Goal: Transaction & Acquisition: Purchase product/service

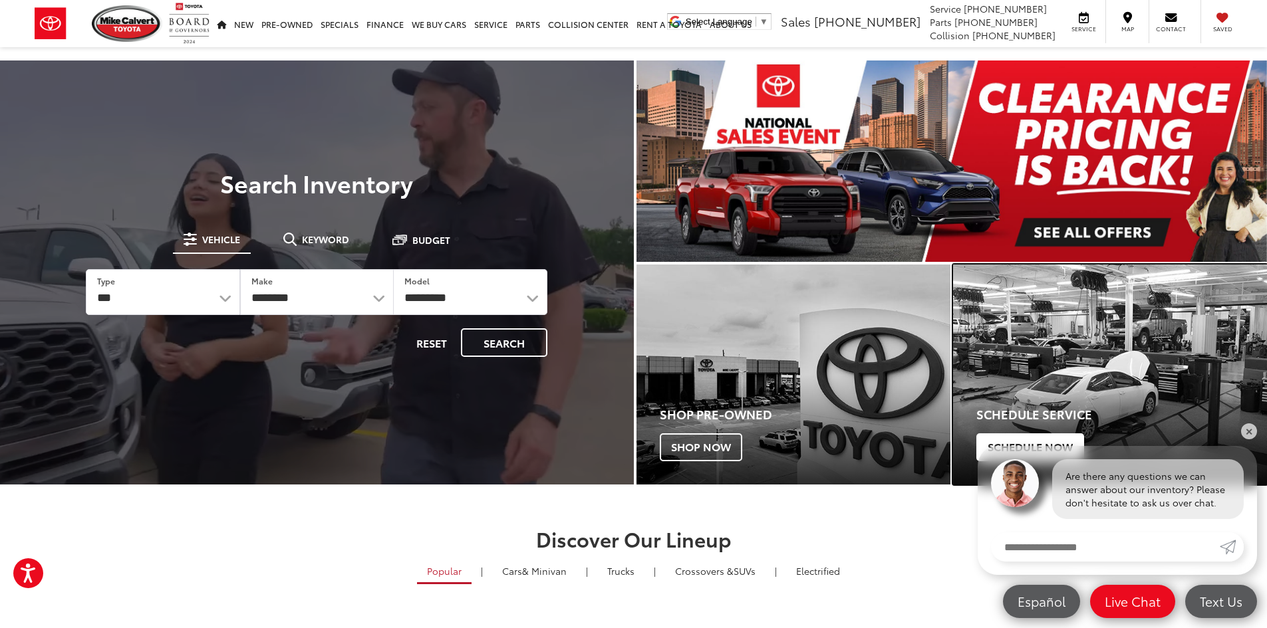
click at [1254, 422] on div "Schedule Service Schedule Now" at bounding box center [1110, 430] width 314 height 110
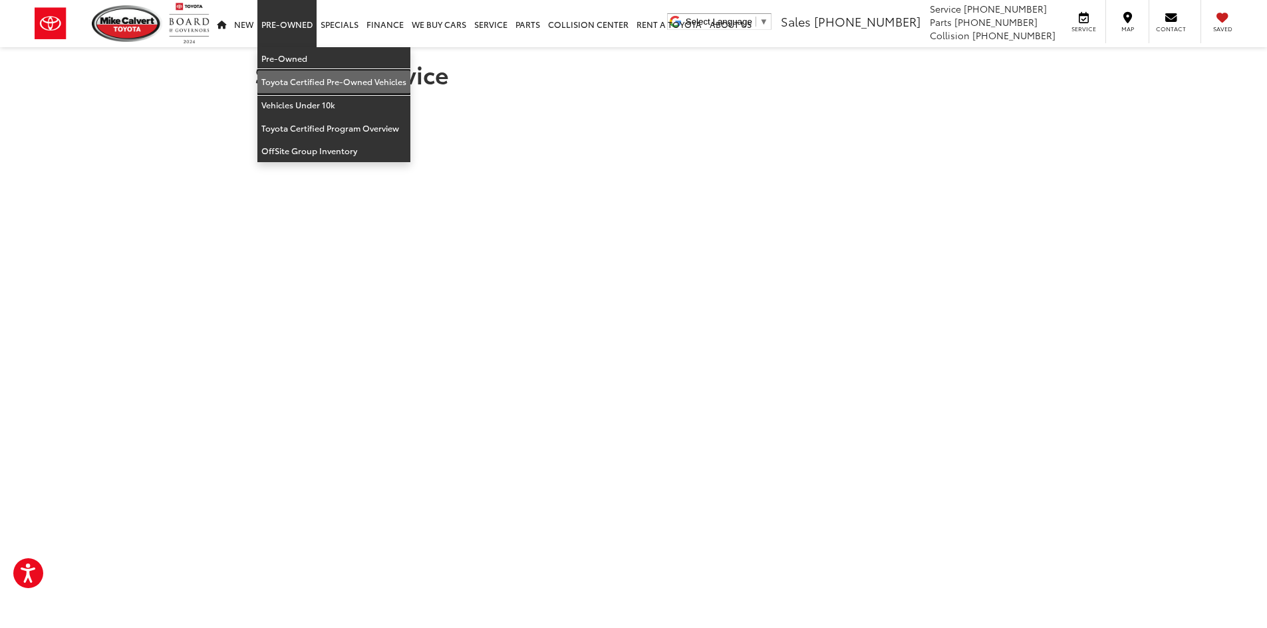
click at [309, 84] on link "Toyota Certified Pre-Owned Vehicles" at bounding box center [333, 81] width 153 height 23
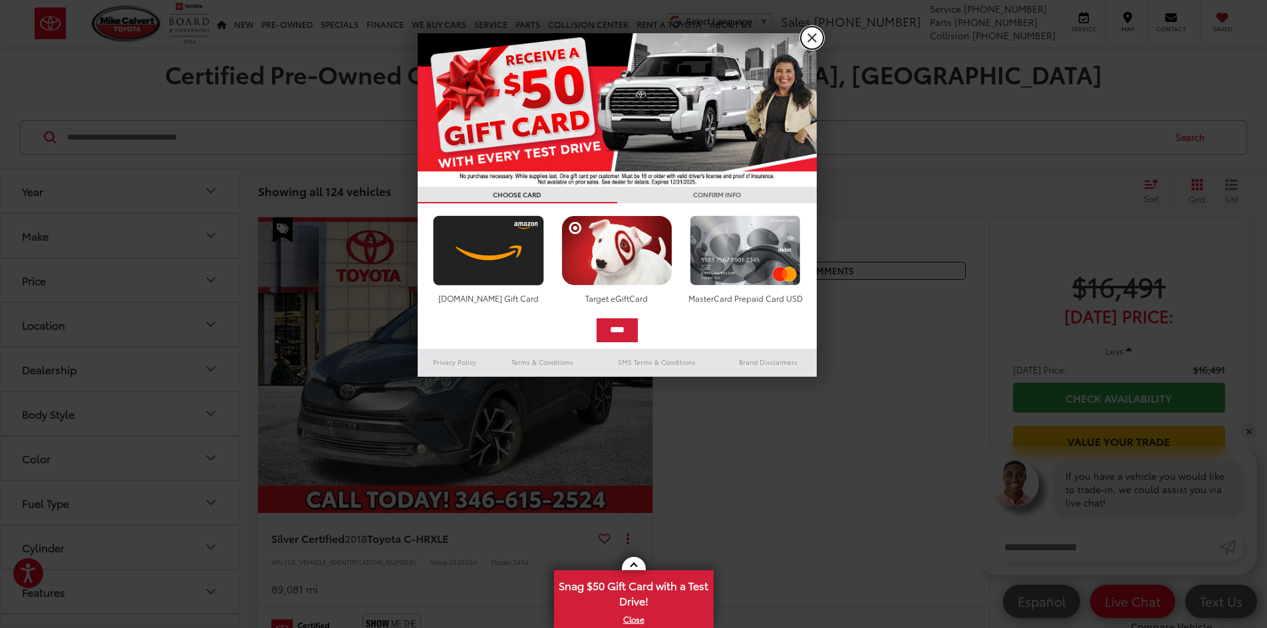
drag, startPoint x: 813, startPoint y: 39, endPoint x: 807, endPoint y: 44, distance: 8.0
click at [812, 39] on link "X" at bounding box center [812, 38] width 23 height 23
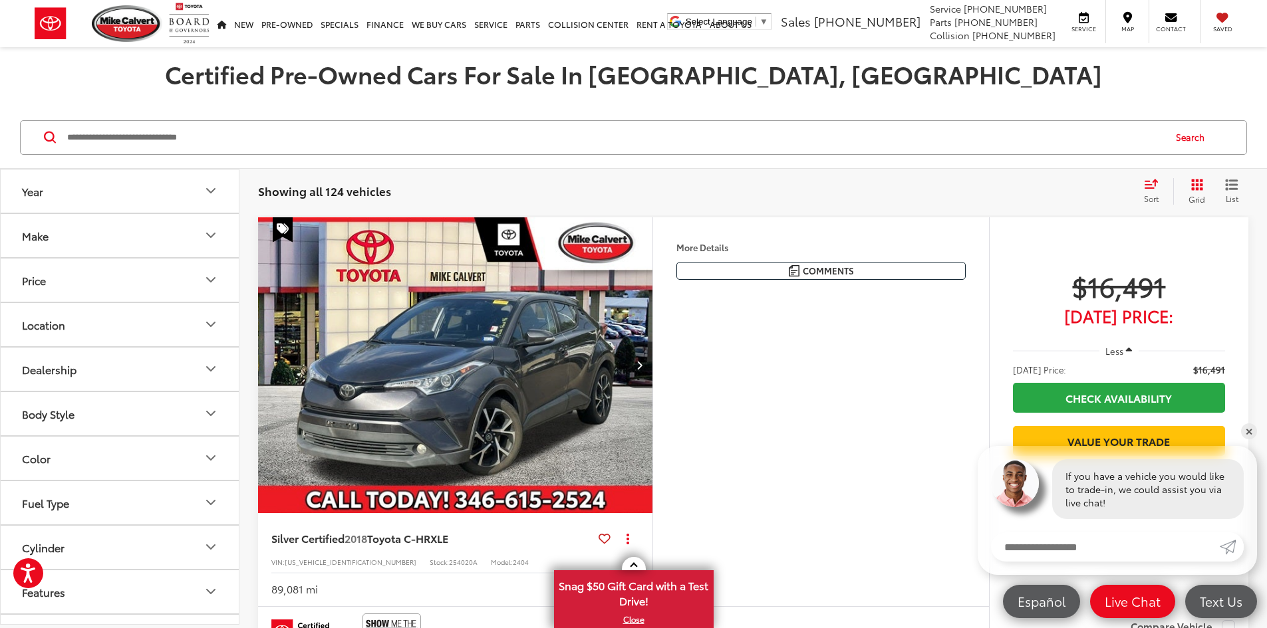
click at [214, 234] on icon "Make" at bounding box center [211, 235] width 8 height 4
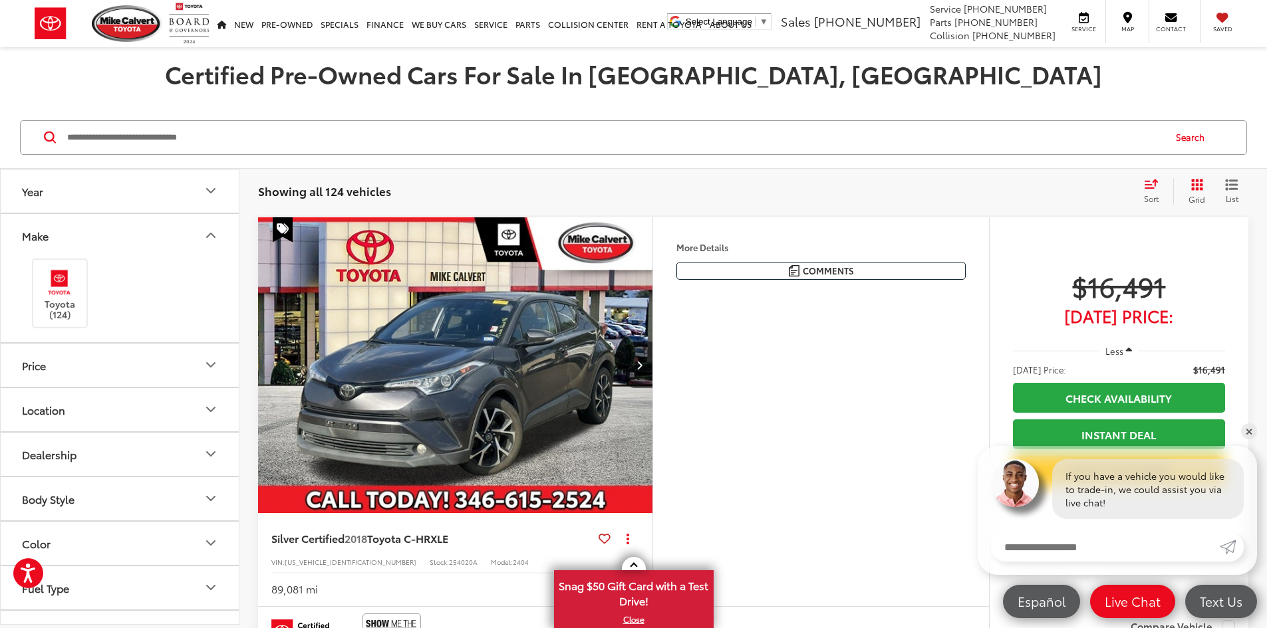
click at [207, 231] on icon "Make" at bounding box center [211, 235] width 16 height 16
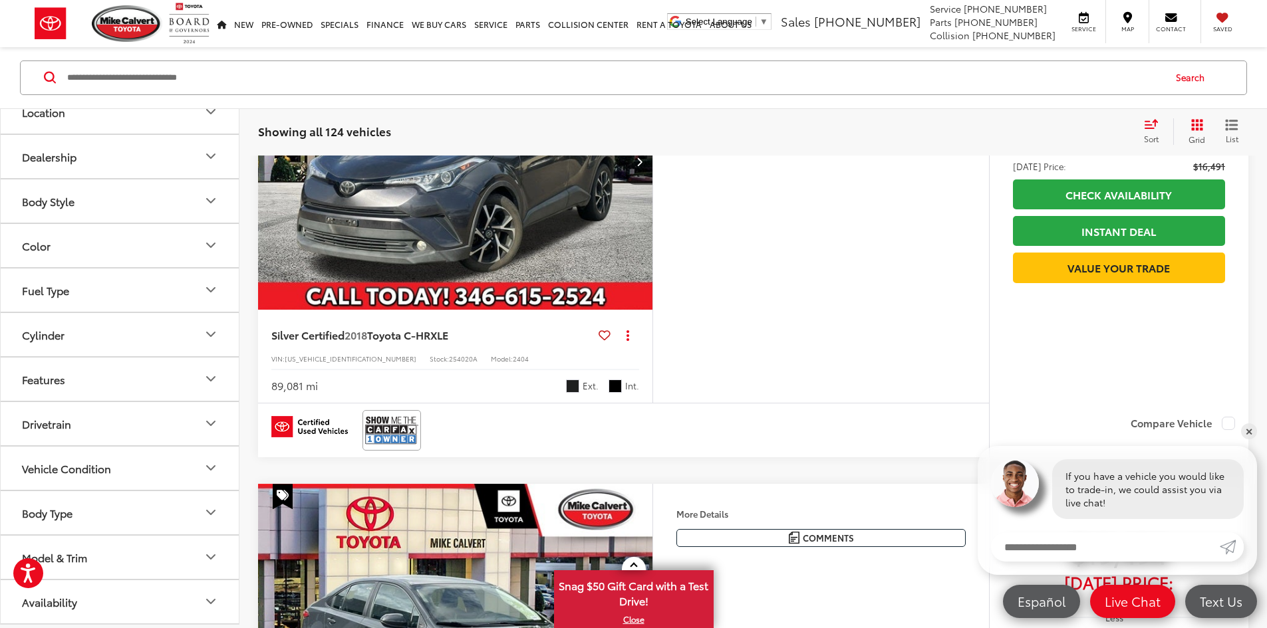
scroll to position [332, 0]
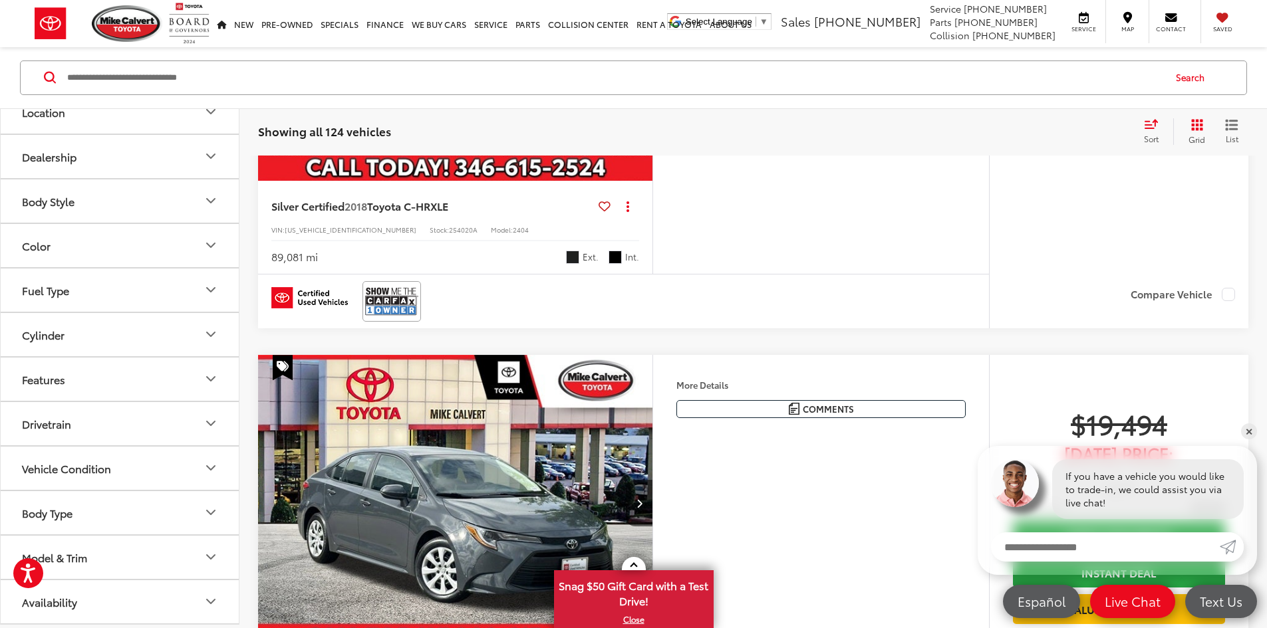
click at [209, 553] on icon "Model & Trim" at bounding box center [211, 558] width 16 height 16
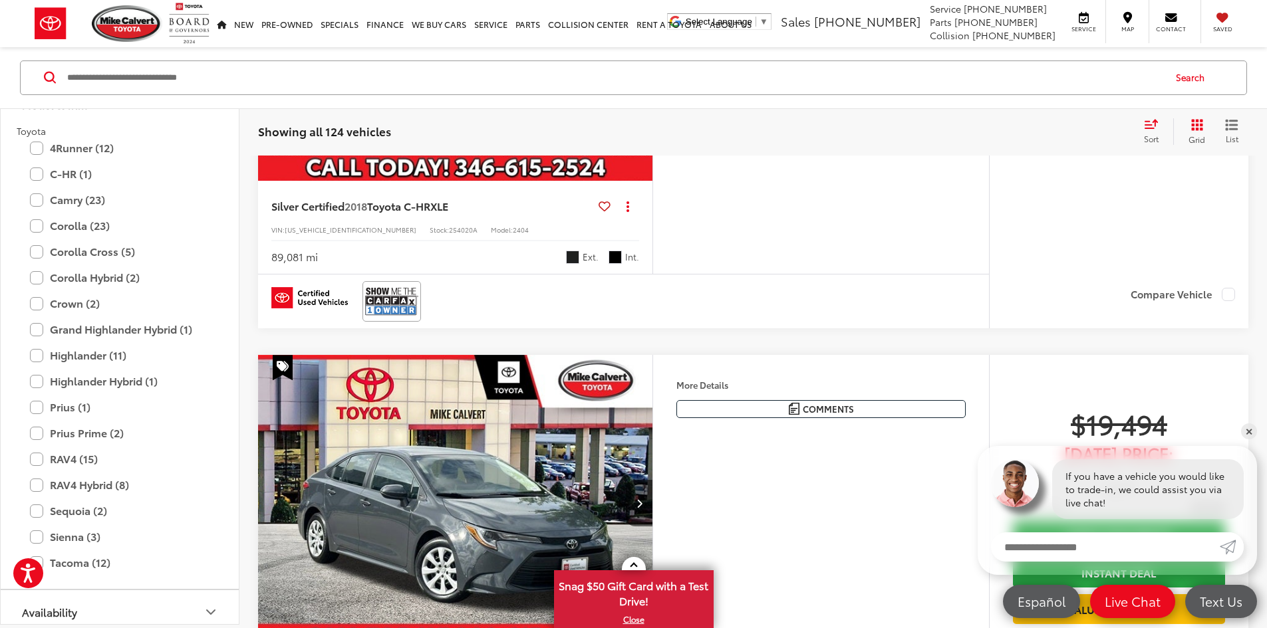
scroll to position [617, 0]
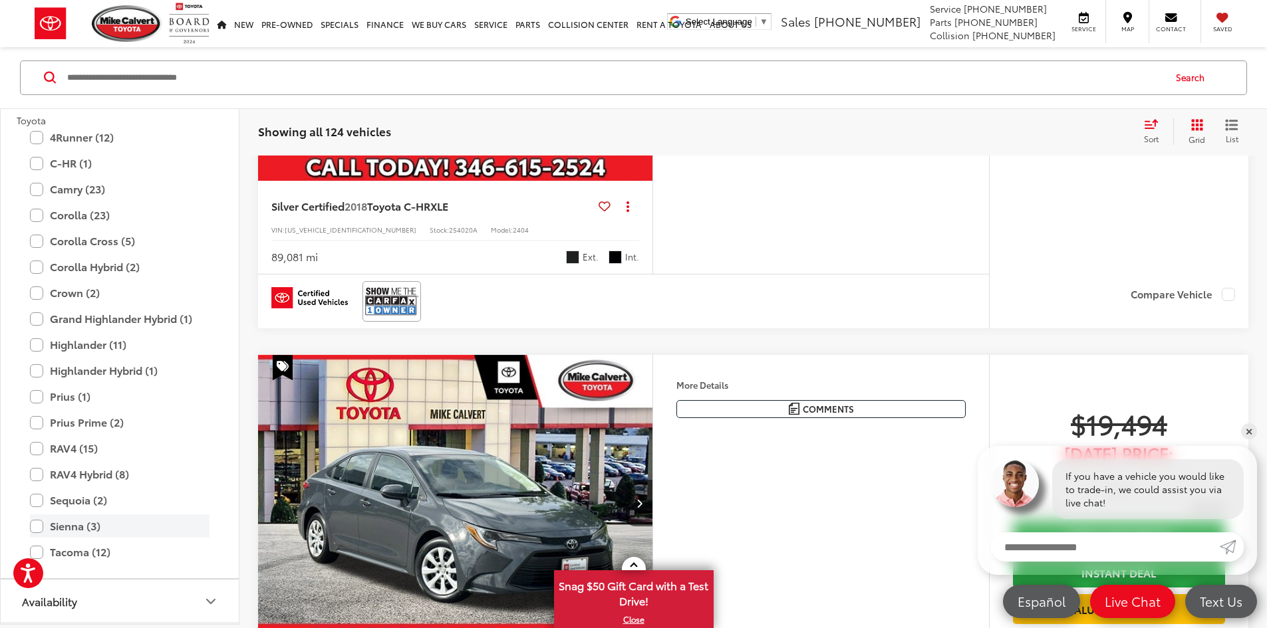
click at [40, 528] on label "Sienna (3)" at bounding box center [120, 526] width 180 height 23
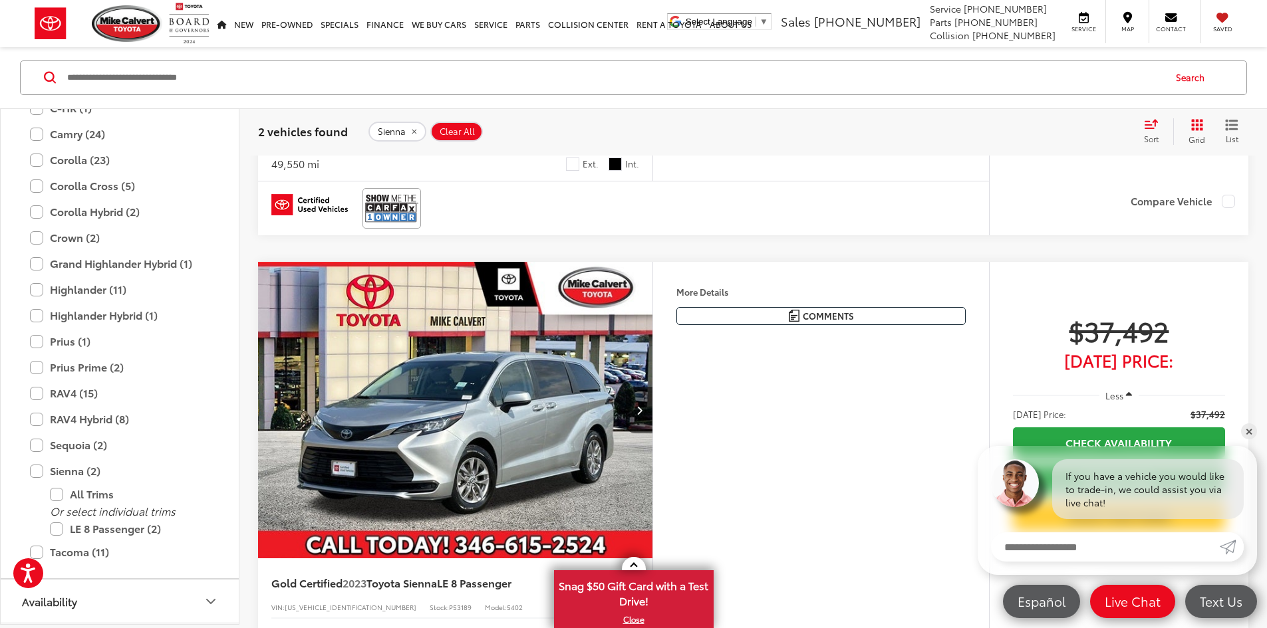
scroll to position [658, 0]
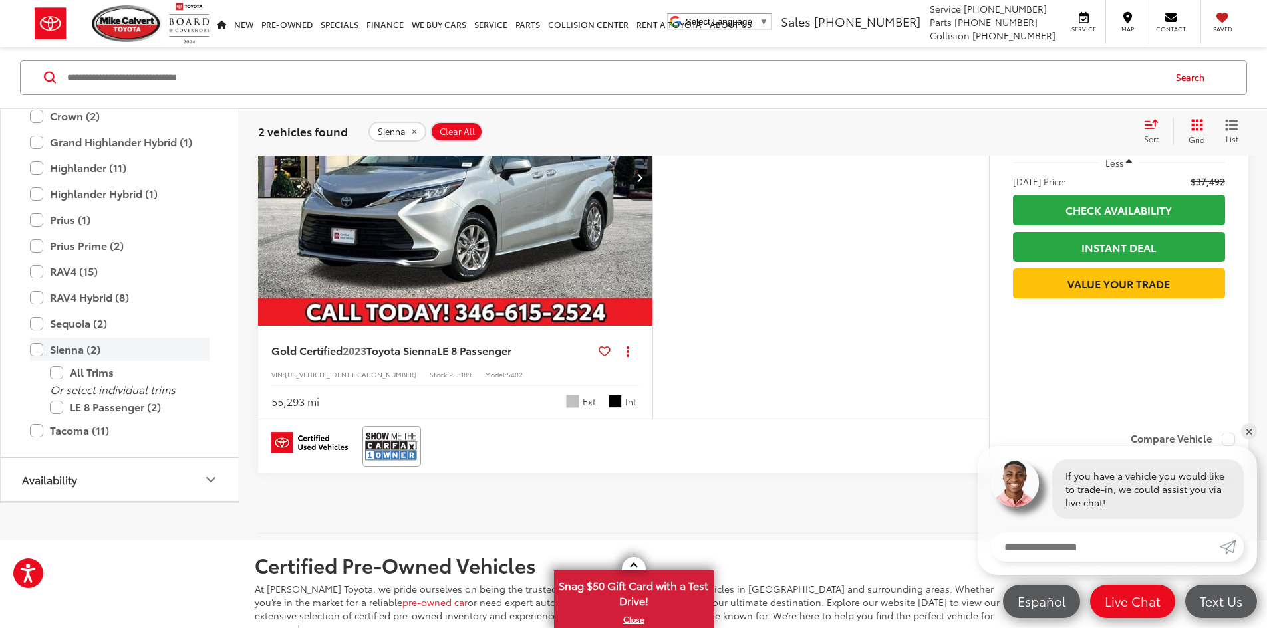
click at [37, 362] on label "Sienna (2)" at bounding box center [120, 349] width 180 height 23
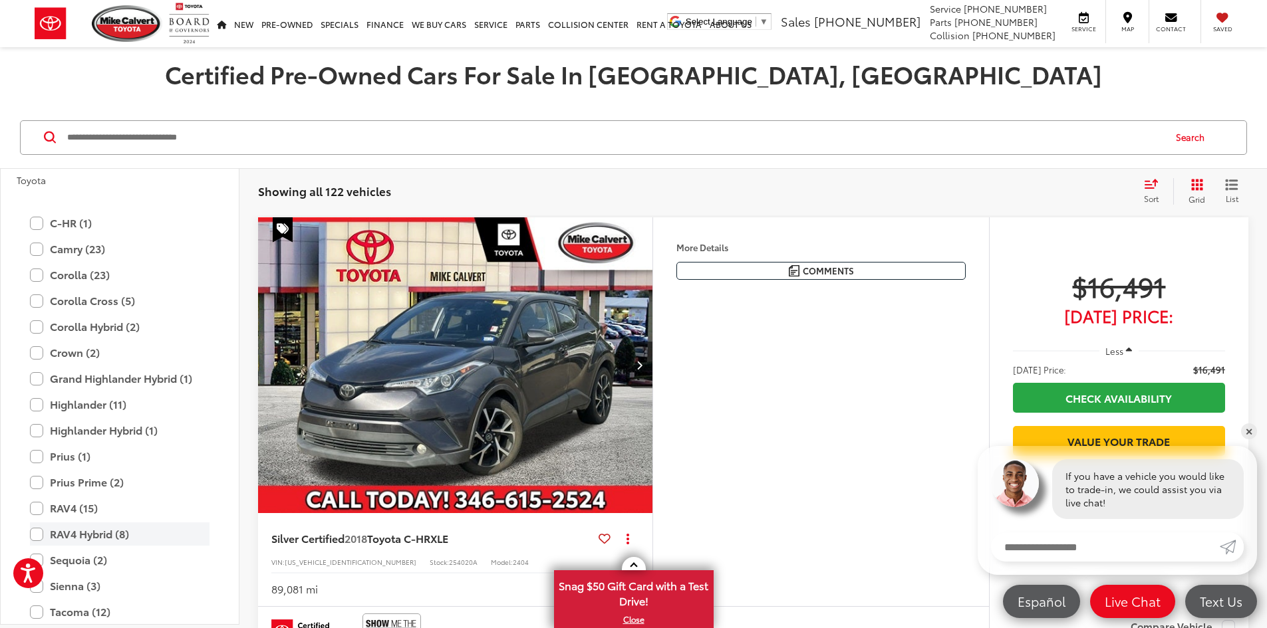
scroll to position [672, 0]
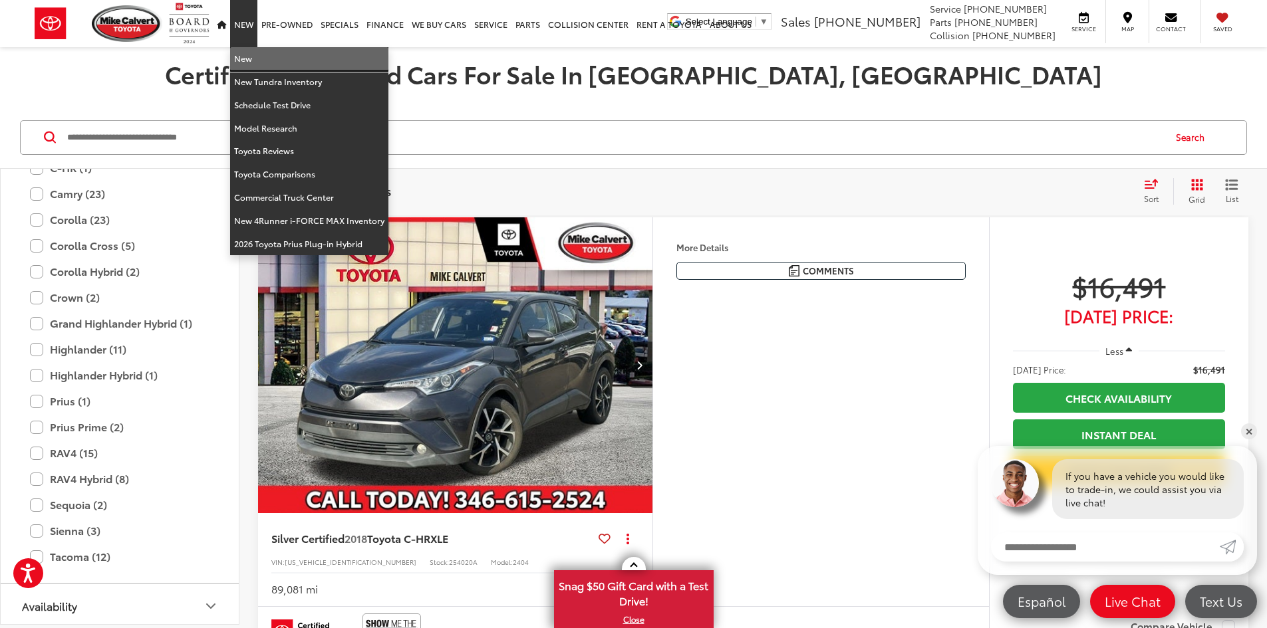
click at [246, 57] on link "New" at bounding box center [309, 58] width 158 height 23
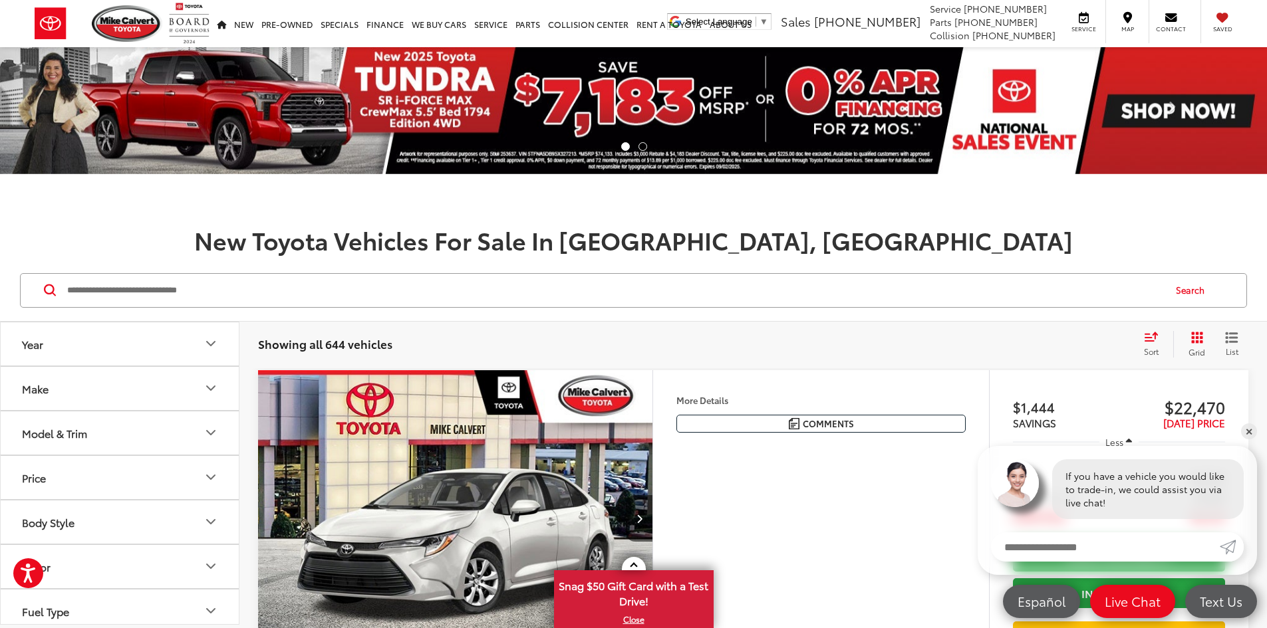
click at [207, 432] on icon "Model & Trim" at bounding box center [211, 433] width 16 height 16
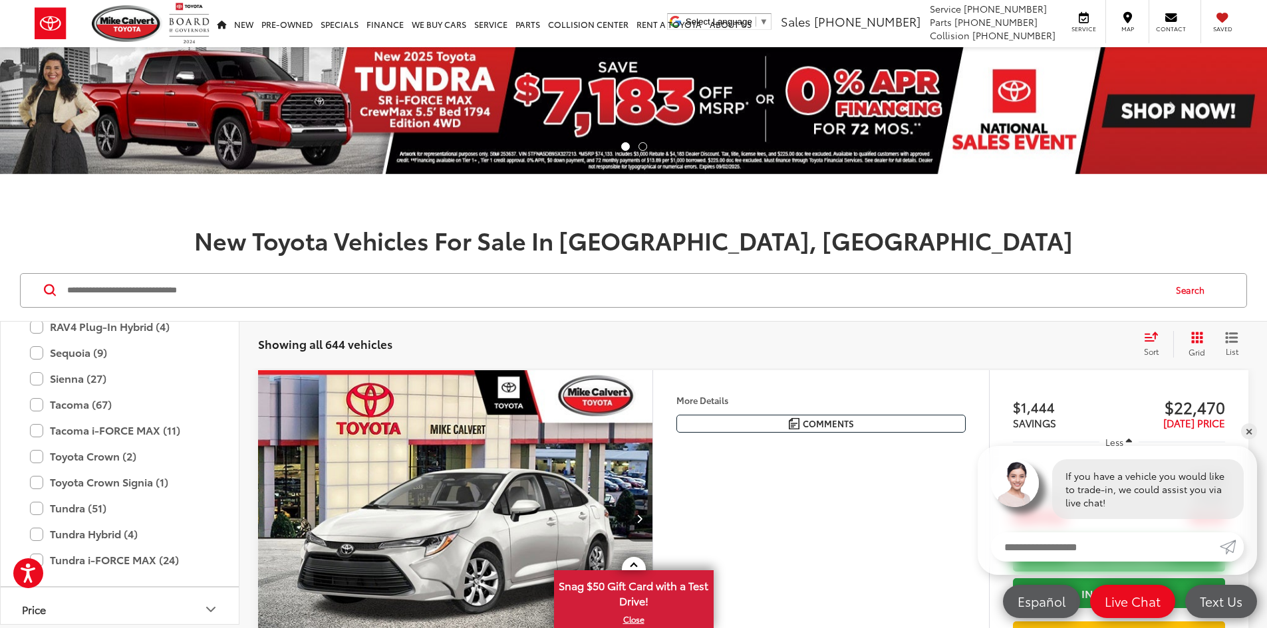
scroll to position [723, 0]
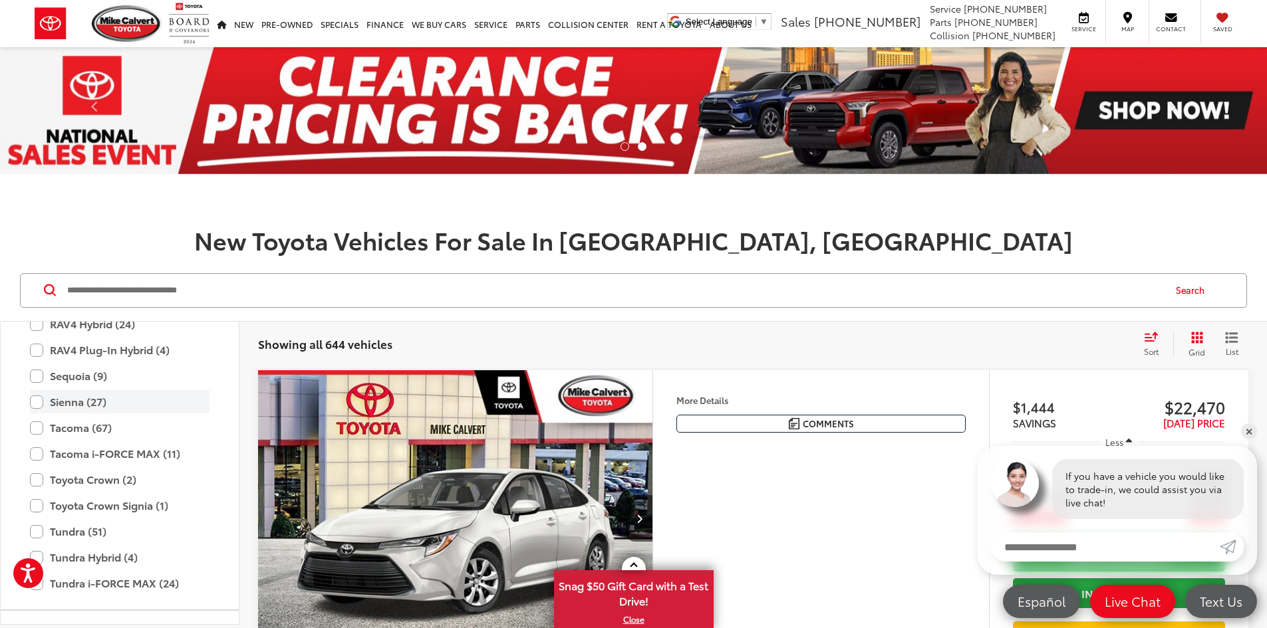
click at [35, 406] on label "Sienna (27)" at bounding box center [120, 401] width 180 height 23
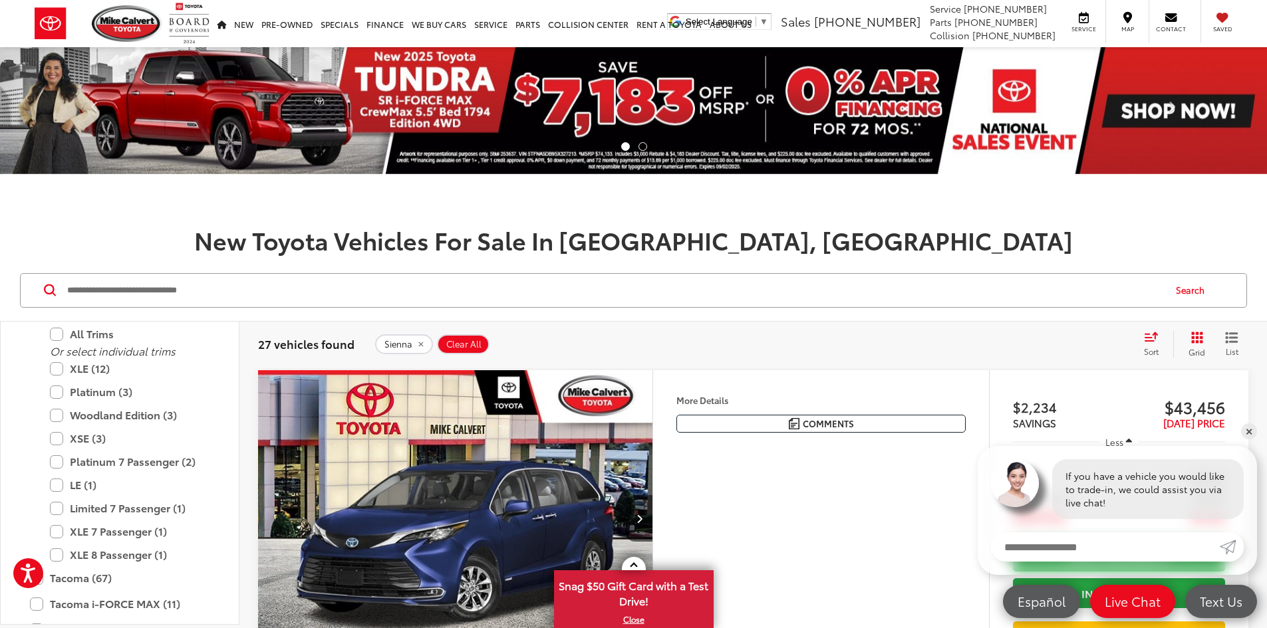
scroll to position [823, 0]
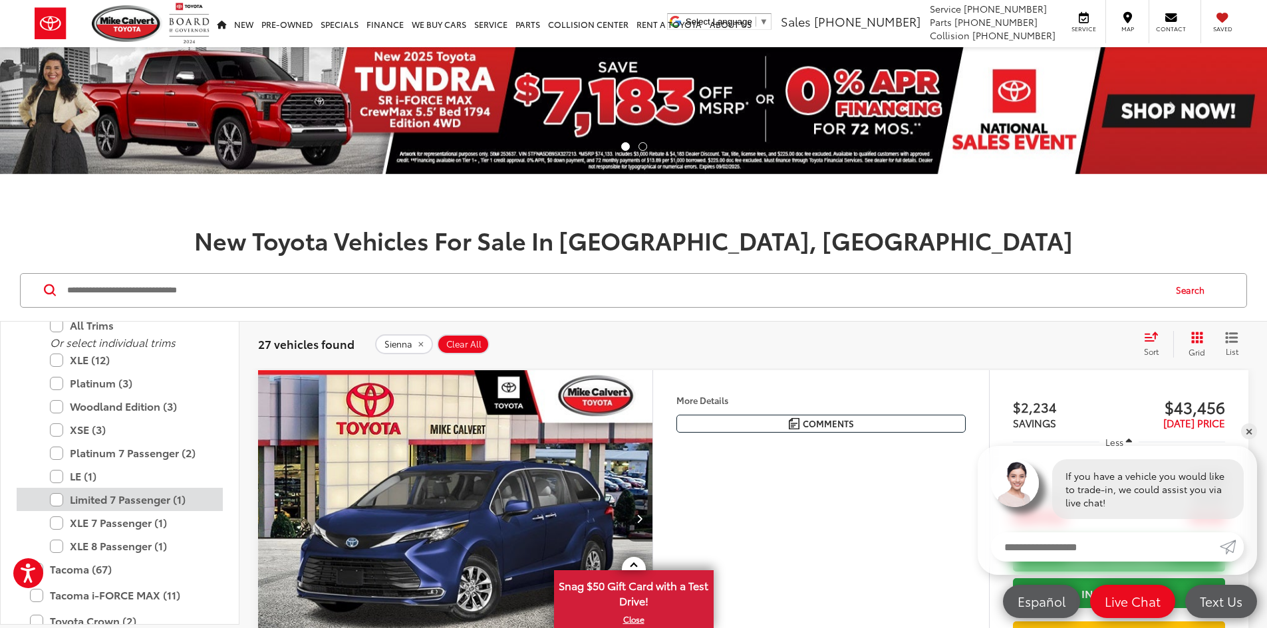
click at [54, 498] on label "Limited 7 Passenger (1)" at bounding box center [130, 499] width 160 height 23
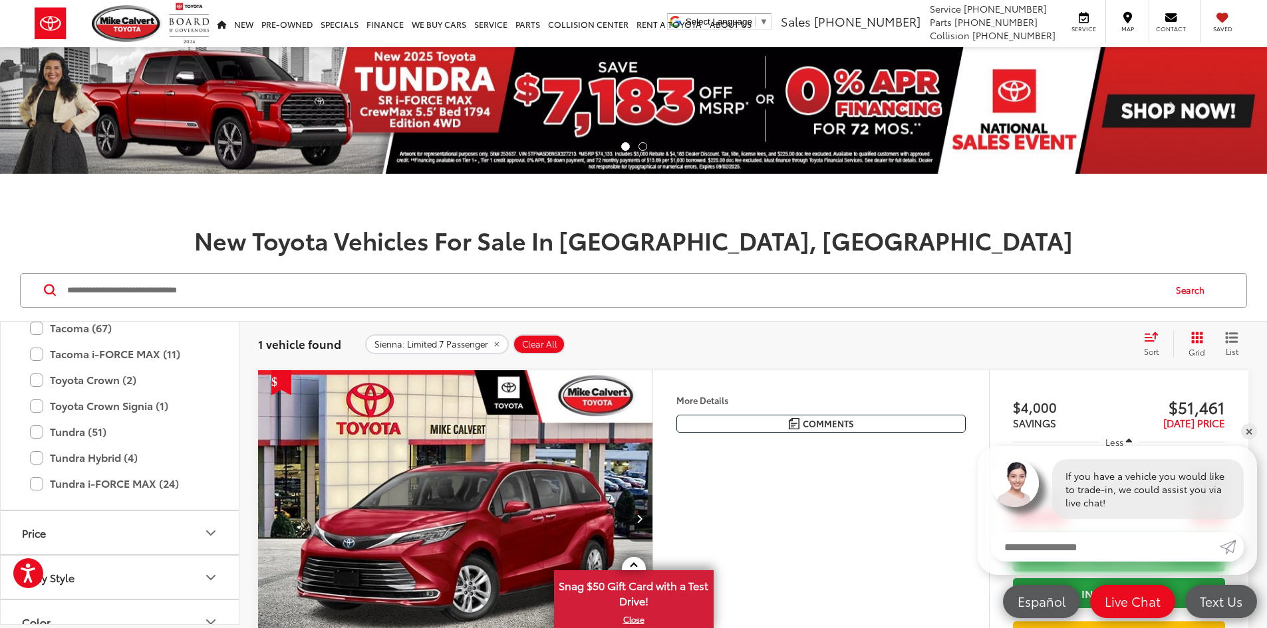
click at [635, 509] on img "2025 Toyota Sienna Limited 7 Passenger 0" at bounding box center [455, 518] width 396 height 297
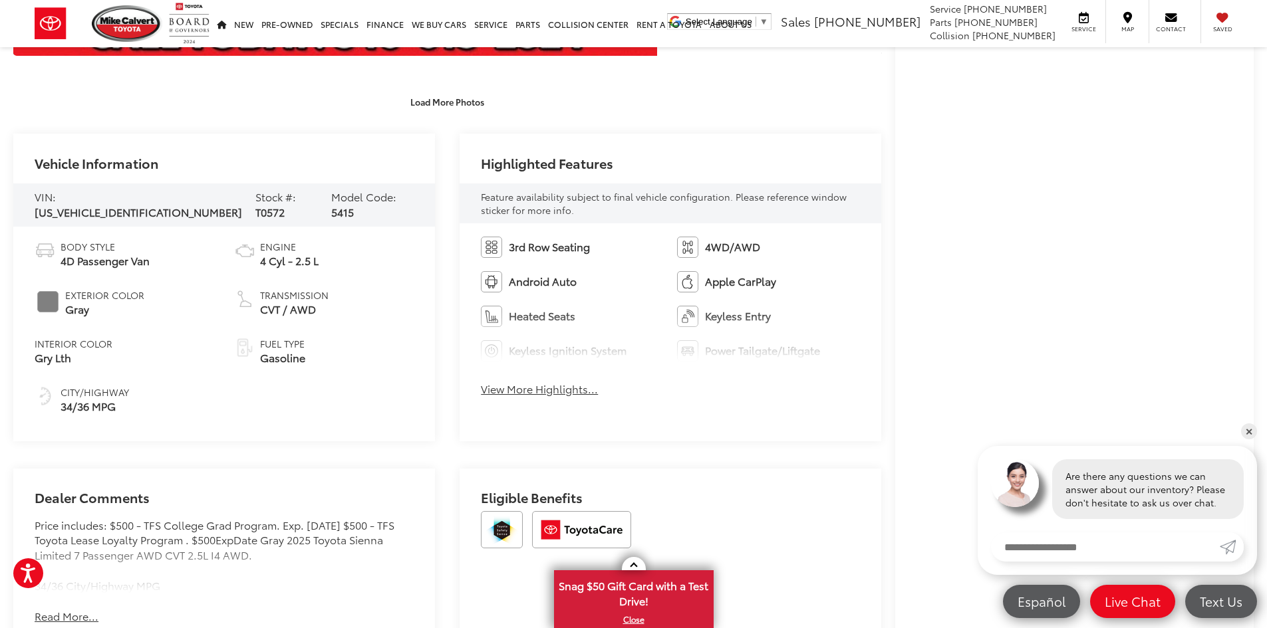
scroll to position [532, 0]
click at [1248, 430] on link "✕" at bounding box center [1249, 432] width 16 height 16
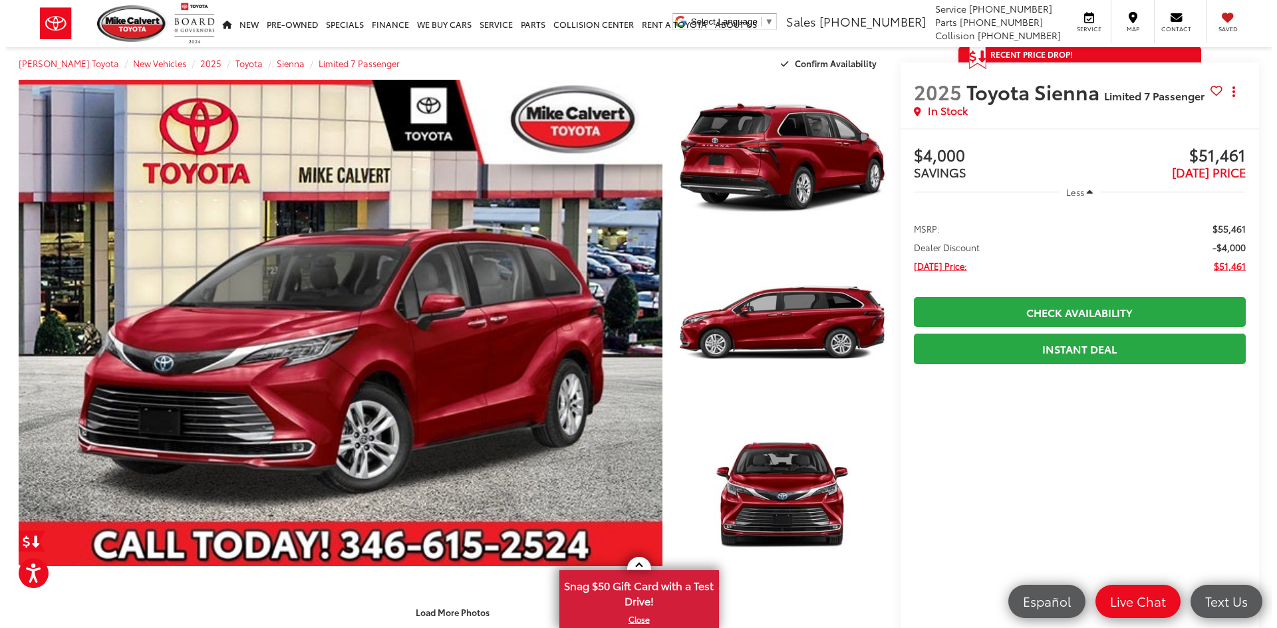
scroll to position [0, 0]
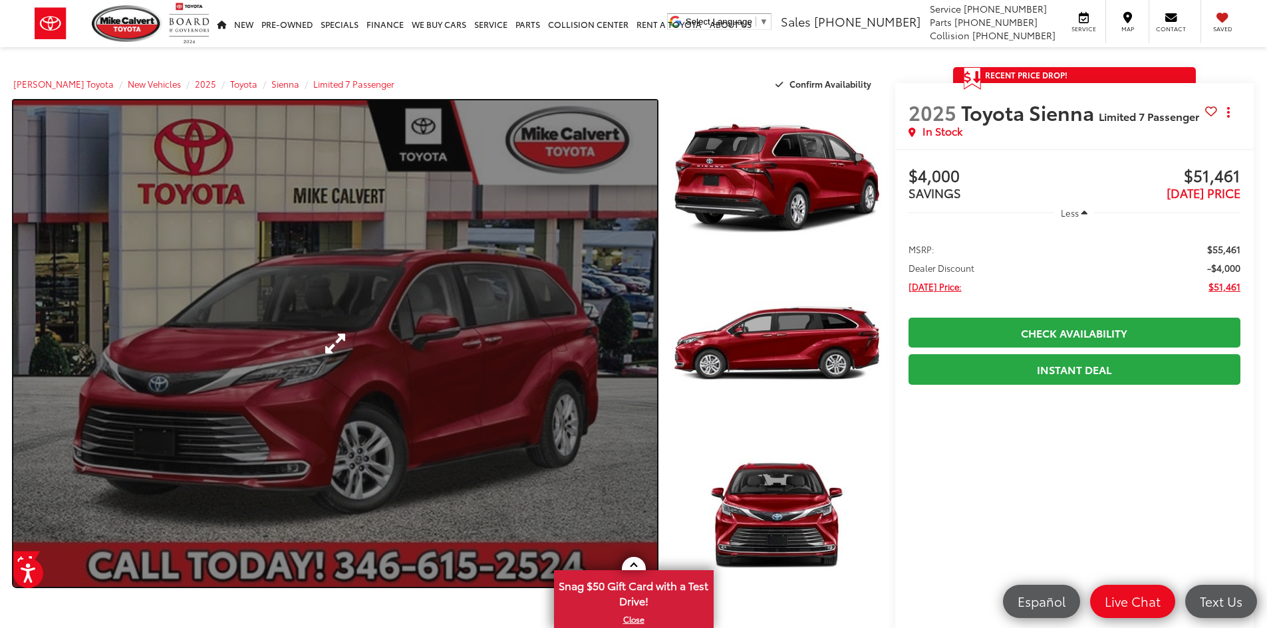
click at [537, 333] on link "Expand Photo 0" at bounding box center [335, 343] width 644 height 487
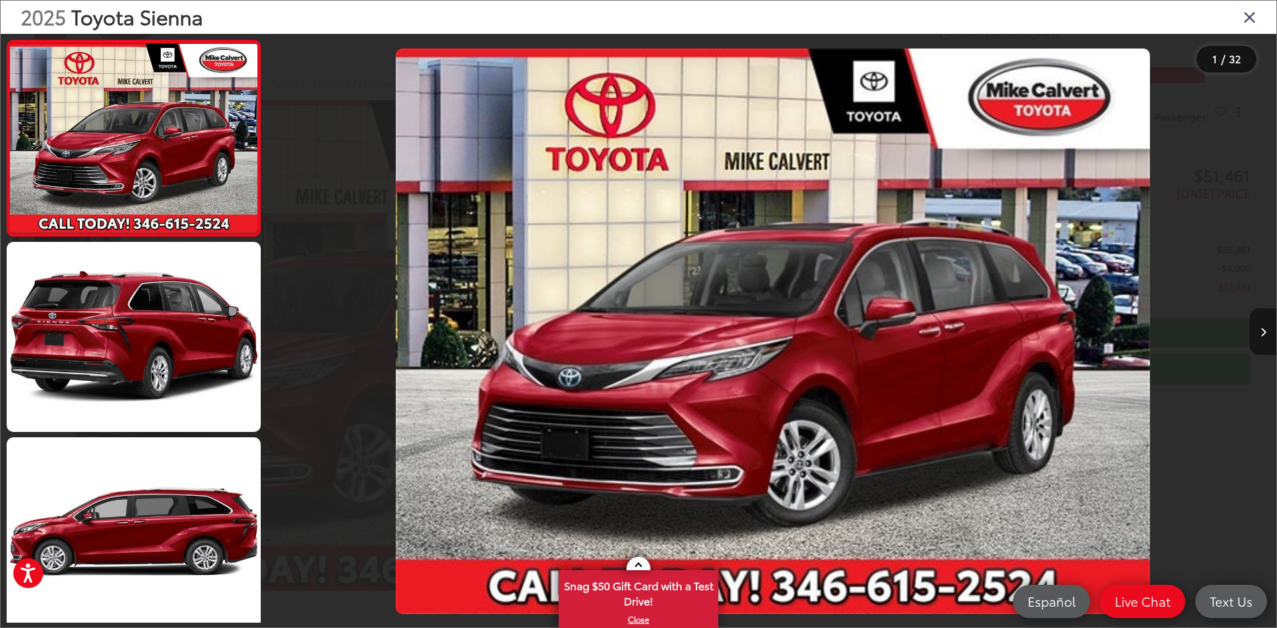
click at [1266, 344] on button "Next image" at bounding box center [1262, 332] width 27 height 47
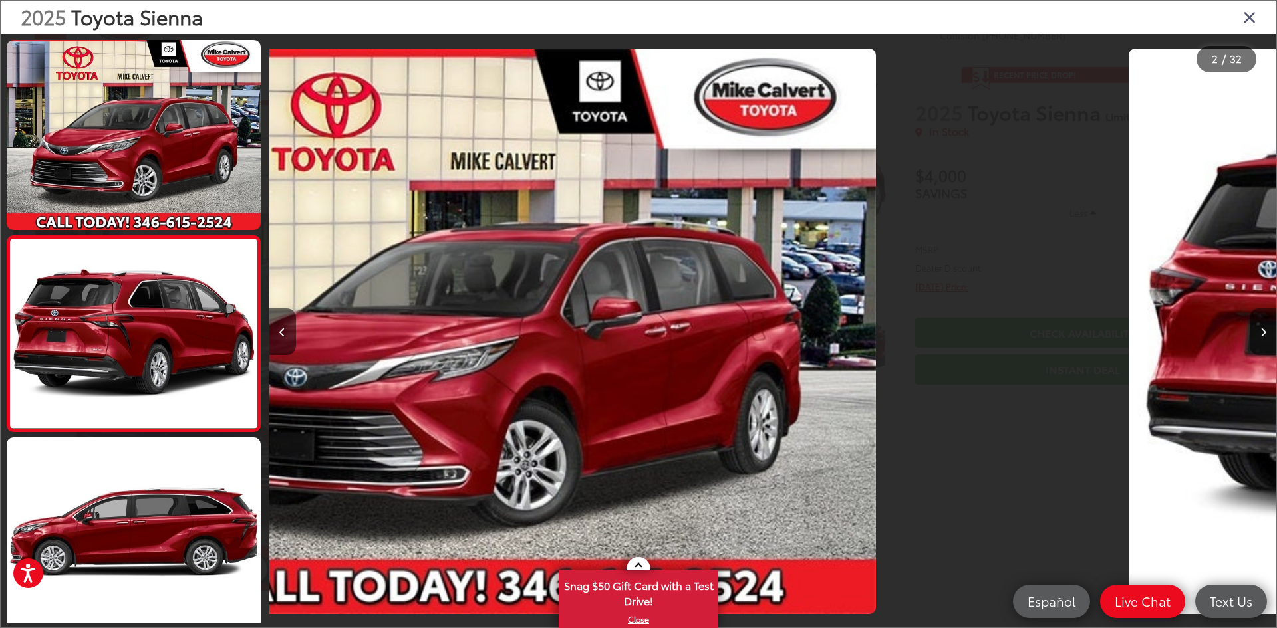
scroll to position [41, 0]
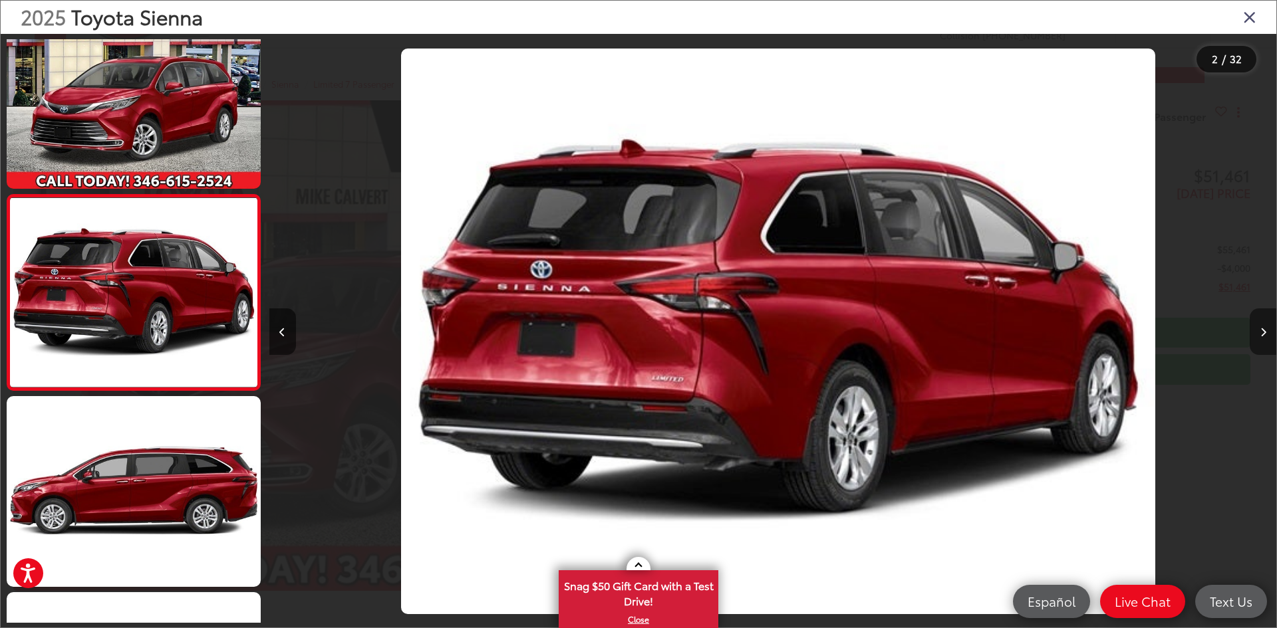
click at [1266, 344] on button "Next image" at bounding box center [1262, 332] width 27 height 47
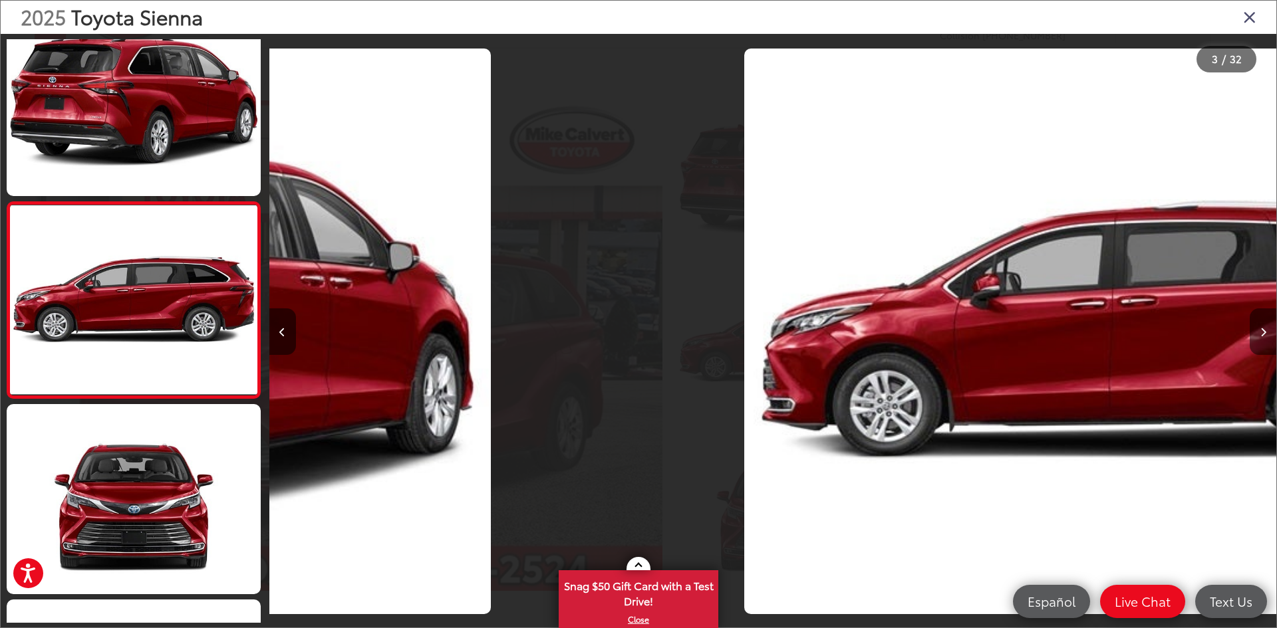
scroll to position [237, 0]
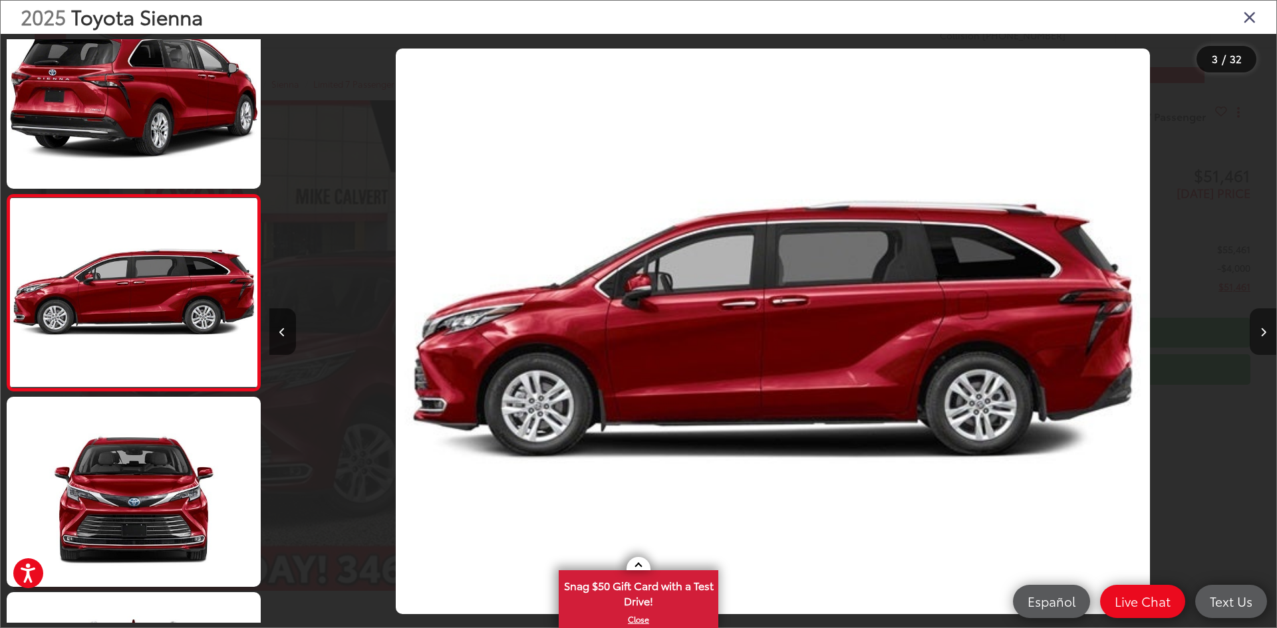
click at [1266, 344] on button "Next image" at bounding box center [1262, 332] width 27 height 47
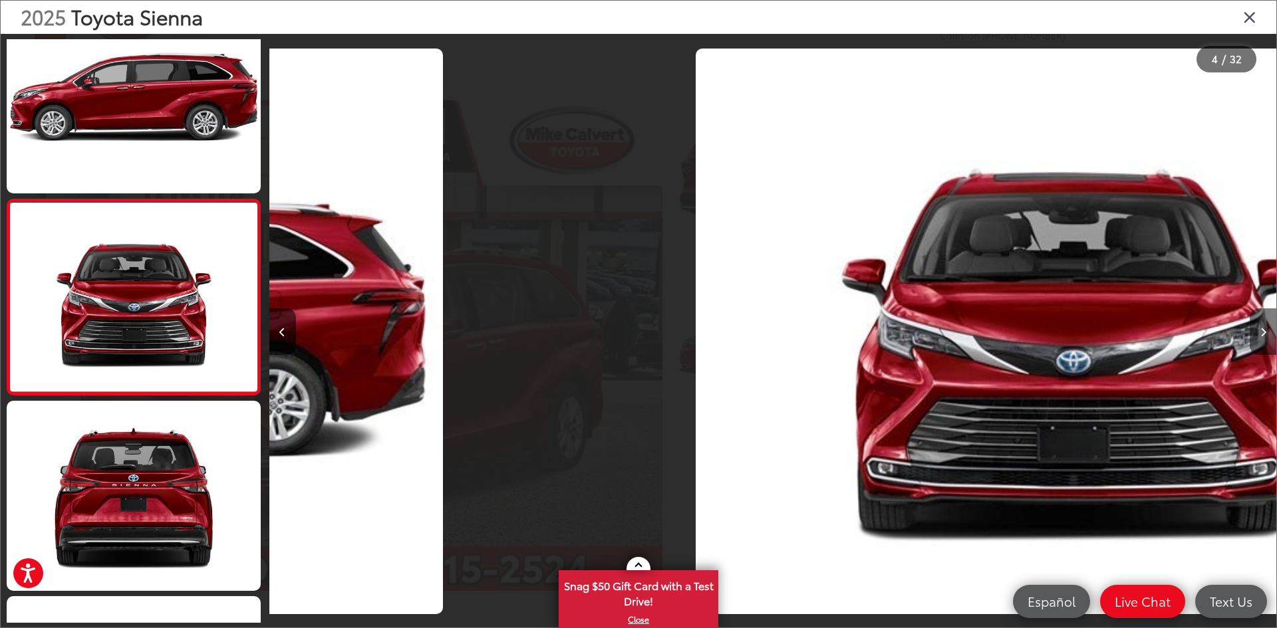
scroll to position [433, 0]
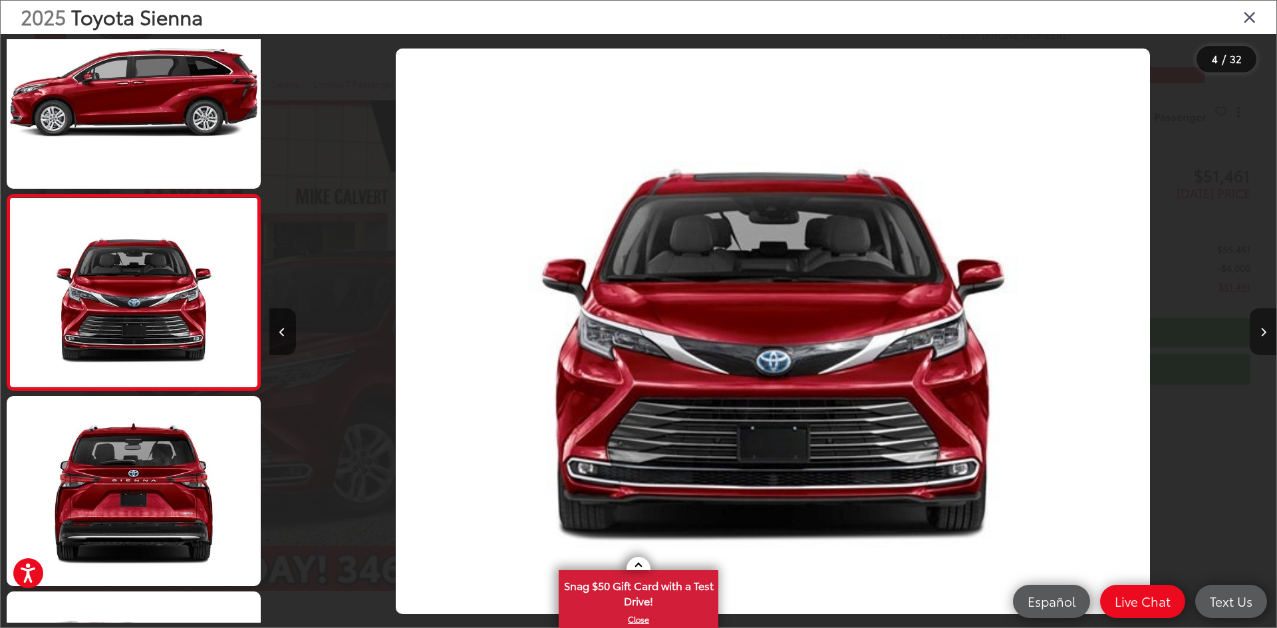
click at [1266, 344] on button "Next image" at bounding box center [1262, 332] width 27 height 47
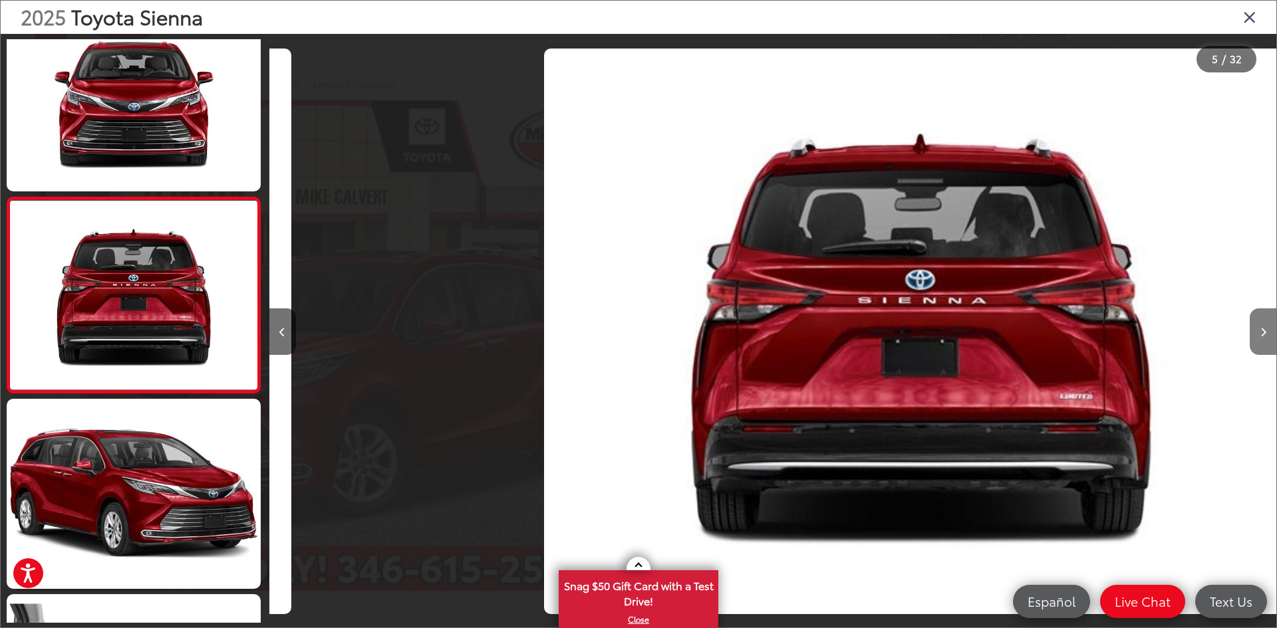
scroll to position [628, 0]
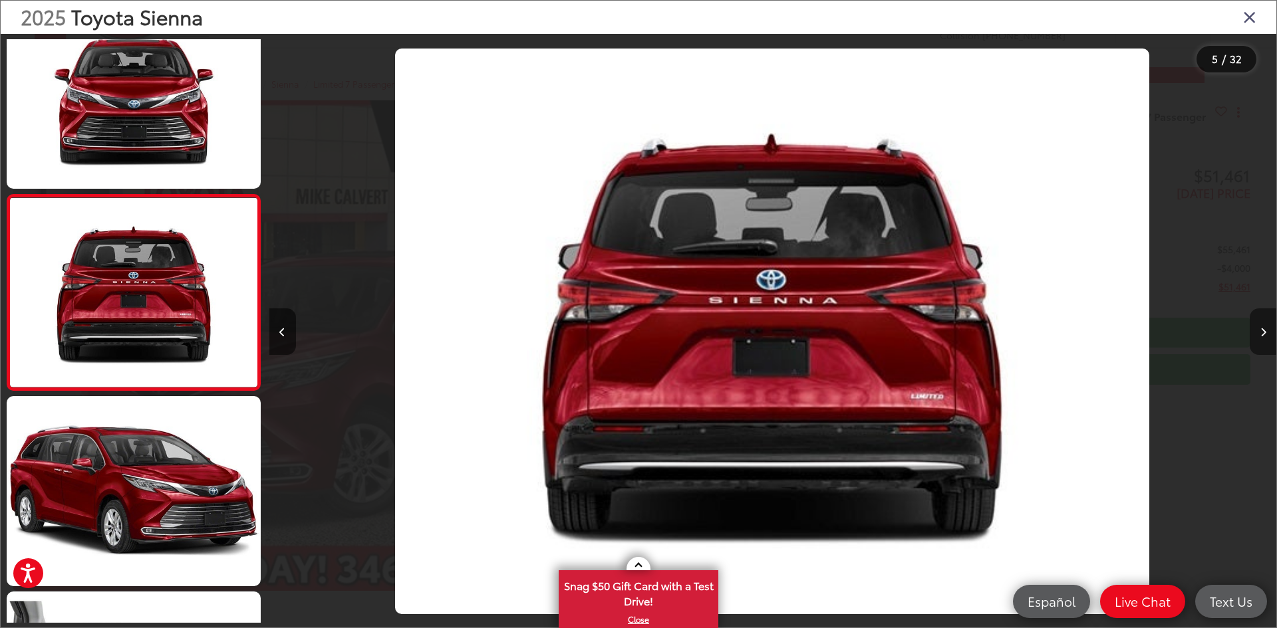
click at [1266, 344] on button "Next image" at bounding box center [1262, 332] width 27 height 47
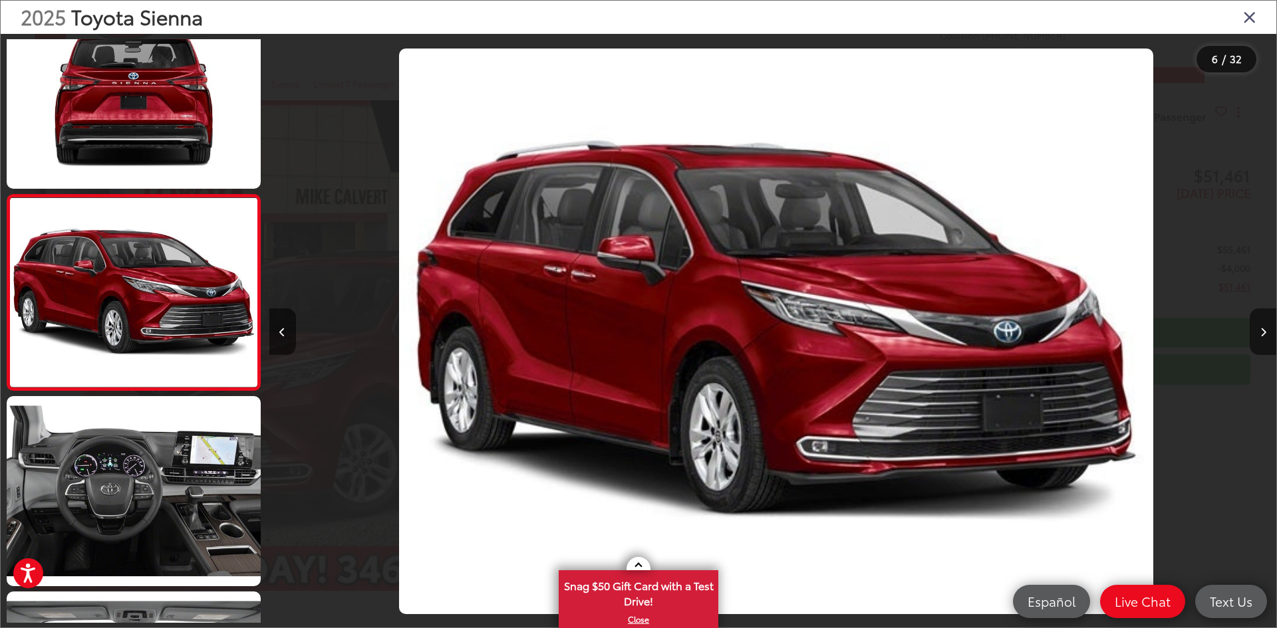
scroll to position [0, 5034]
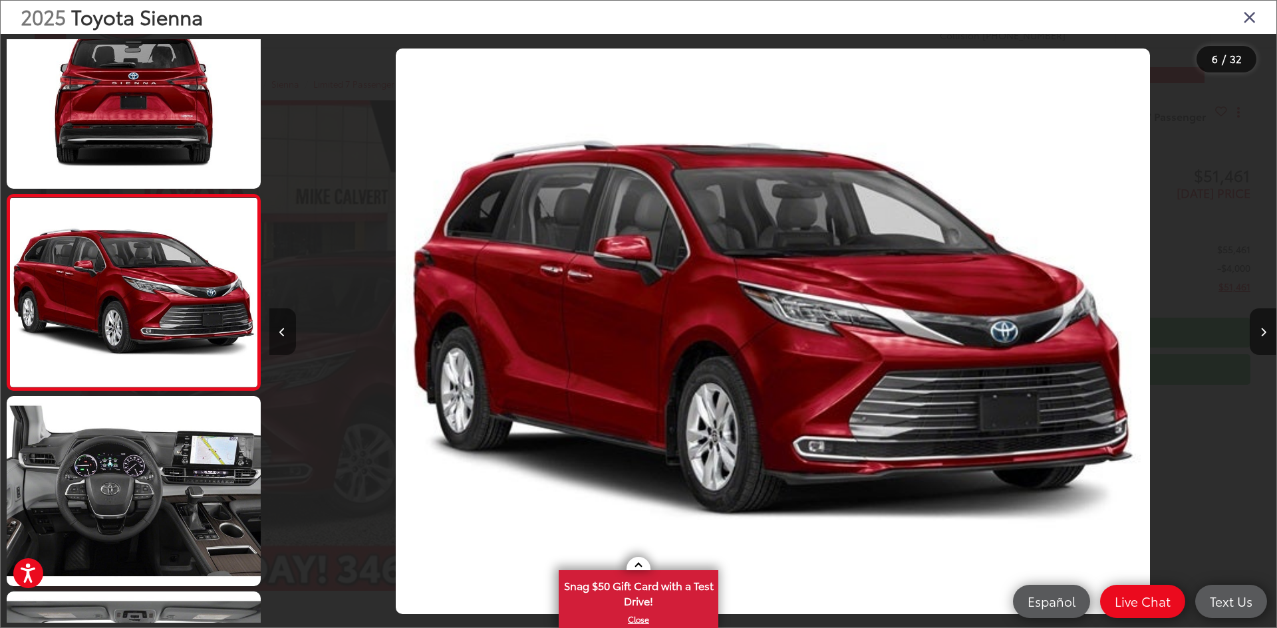
click at [282, 334] on icon "Previous image" at bounding box center [282, 332] width 6 height 9
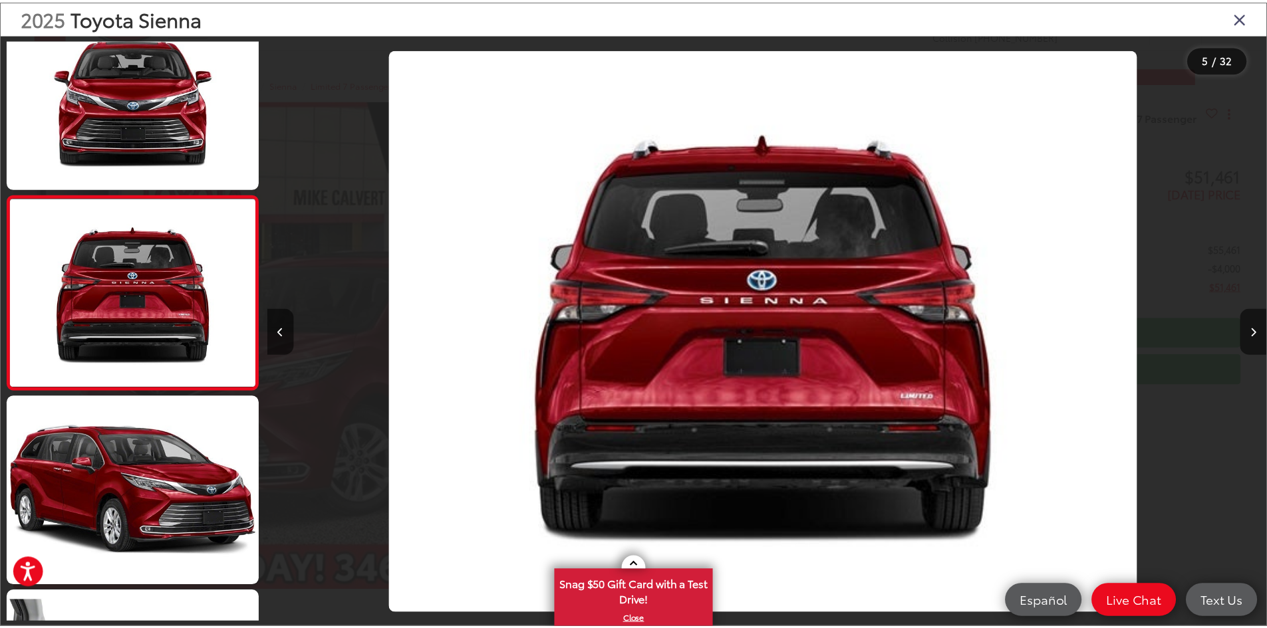
scroll to position [0, 4028]
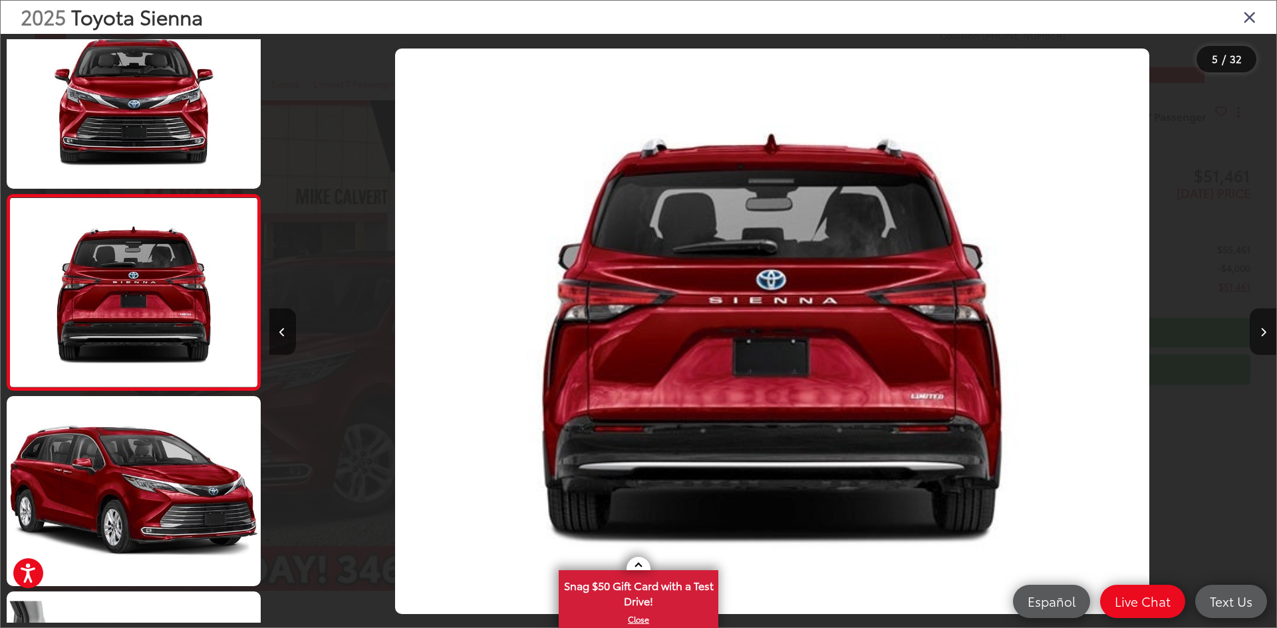
click at [1255, 25] on icon "Close gallery" at bounding box center [1249, 16] width 13 height 17
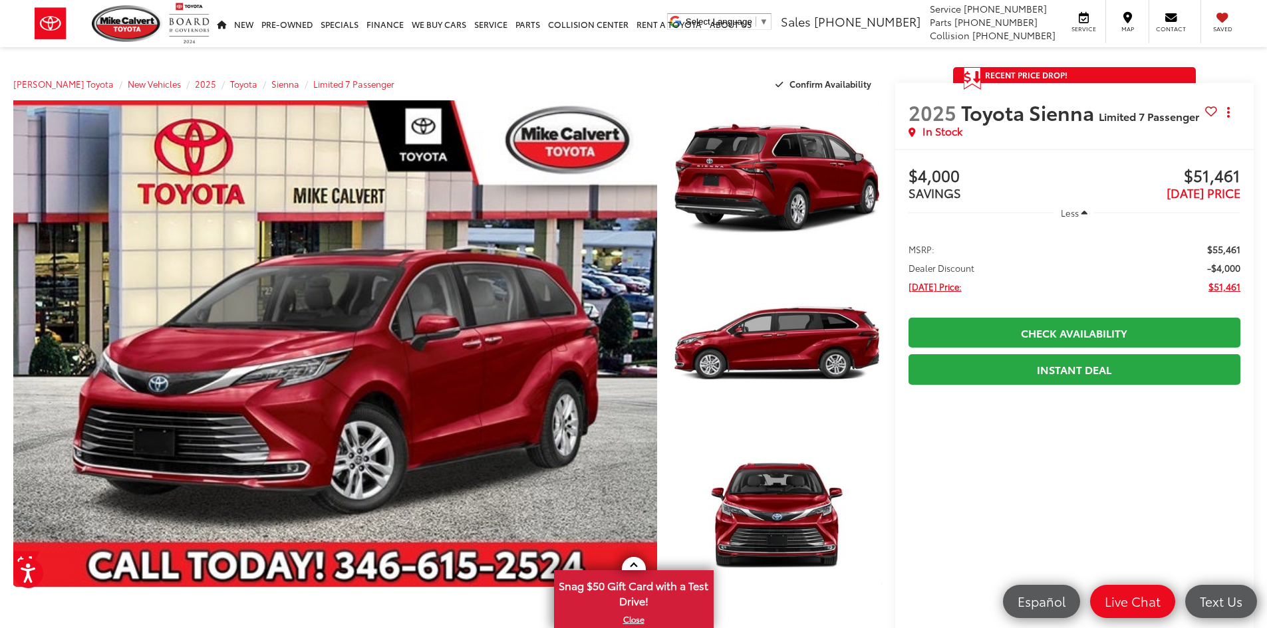
scroll to position [0, 0]
click at [1154, 119] on span "Limited 7 Passenger" at bounding box center [1148, 115] width 100 height 15
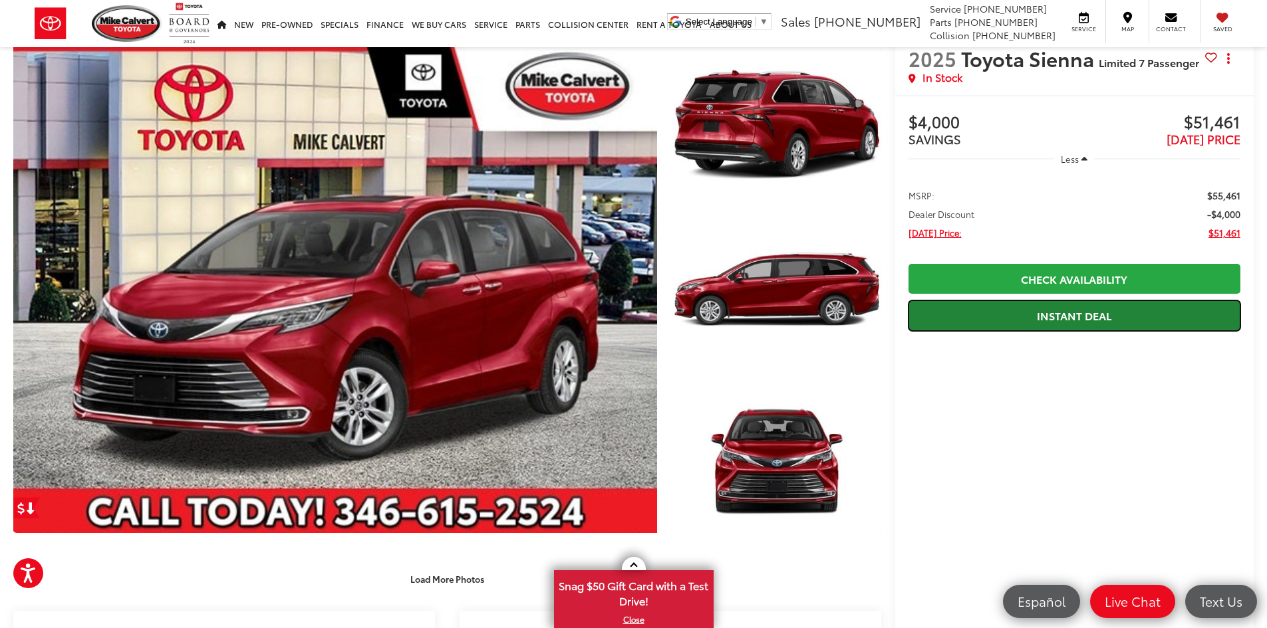
click at [1078, 311] on link "Instant Deal" at bounding box center [1074, 316] width 332 height 30
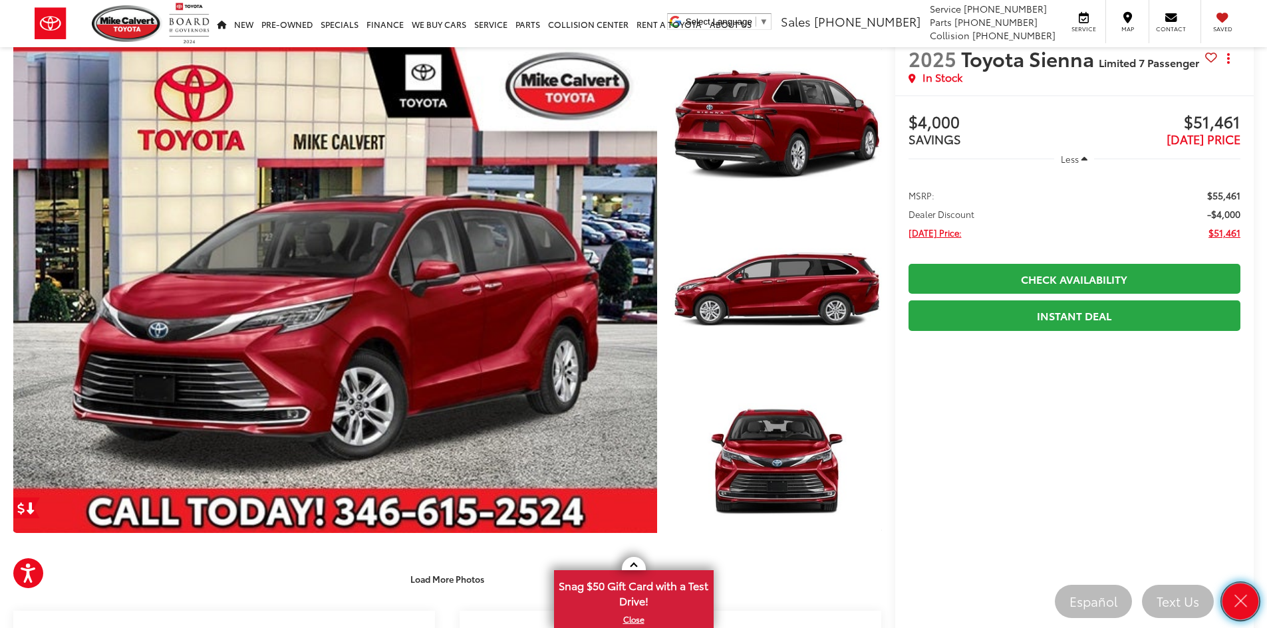
click at [1243, 598] on icon "Close" at bounding box center [1240, 601] width 19 height 19
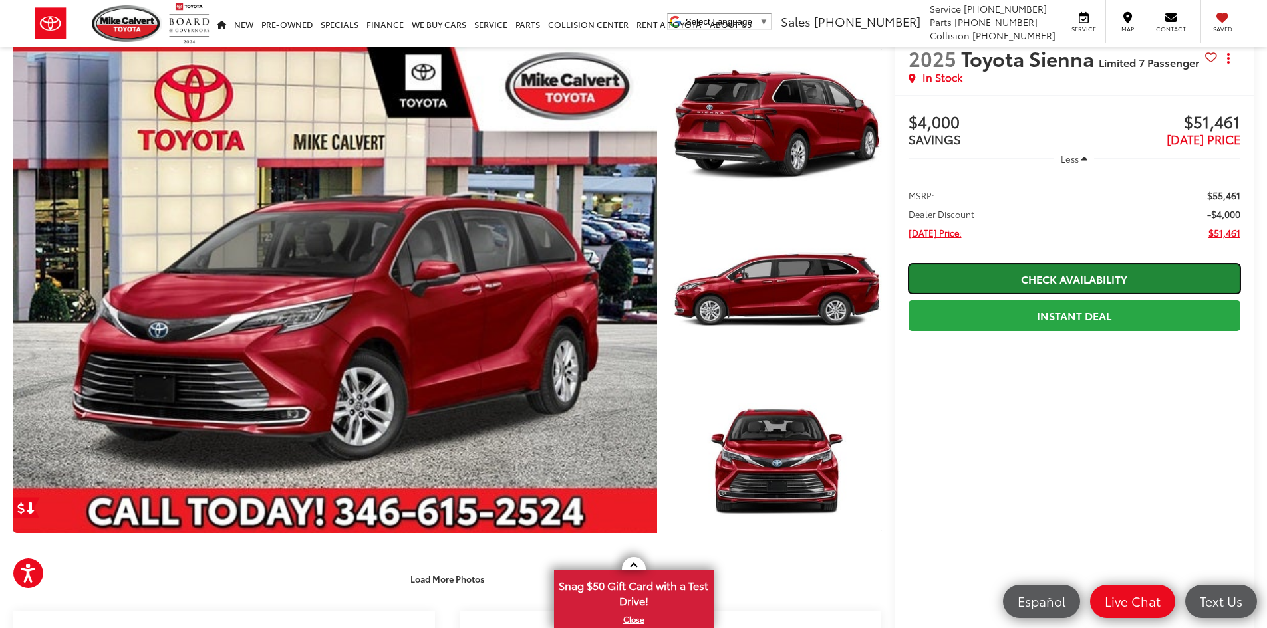
click at [1030, 275] on link "Check Availability" at bounding box center [1074, 279] width 332 height 30
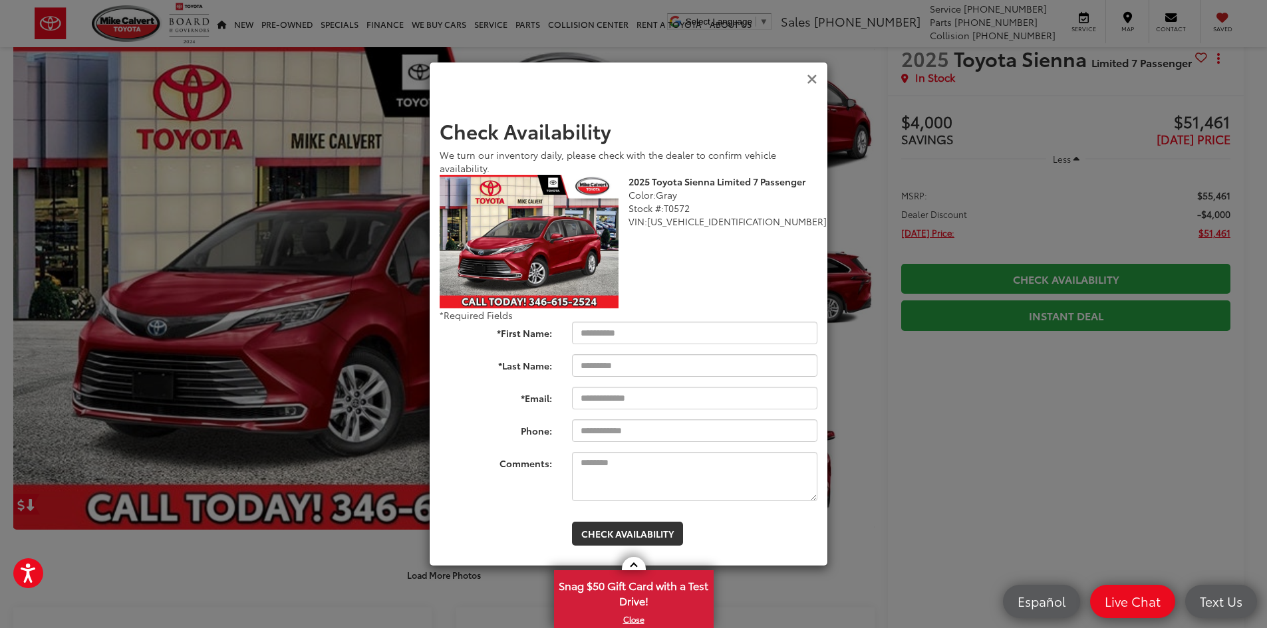
click at [810, 78] on icon "Close" at bounding box center [812, 79] width 11 height 14
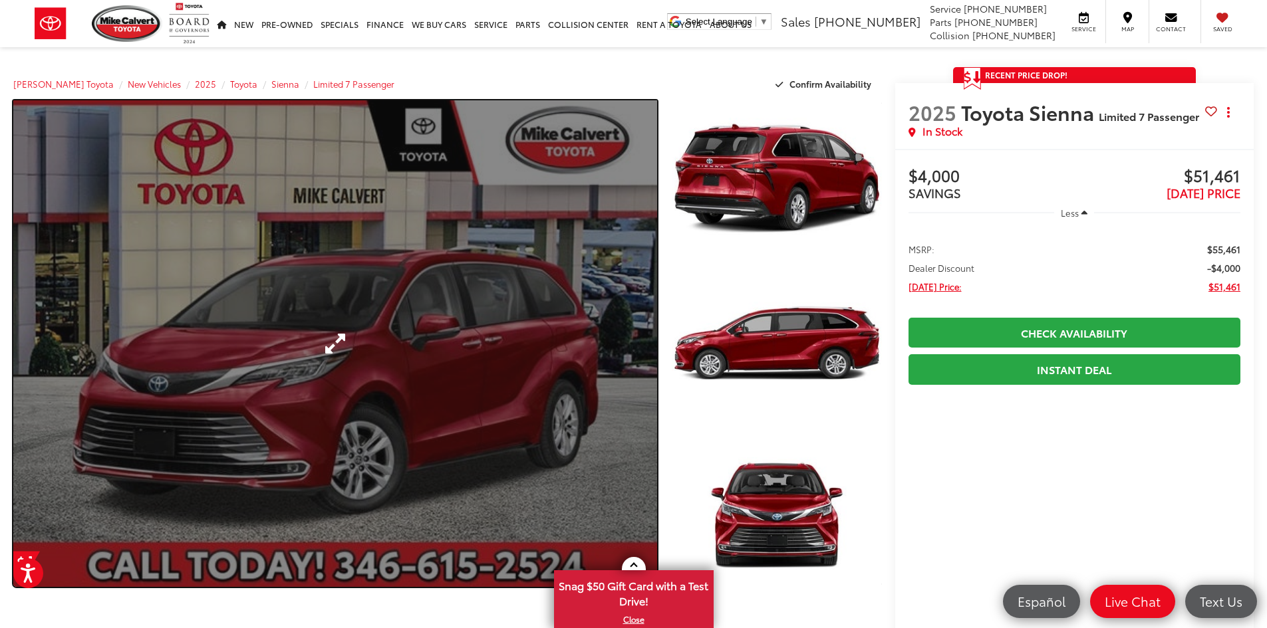
click at [448, 469] on link "Expand Photo 0" at bounding box center [335, 343] width 644 height 487
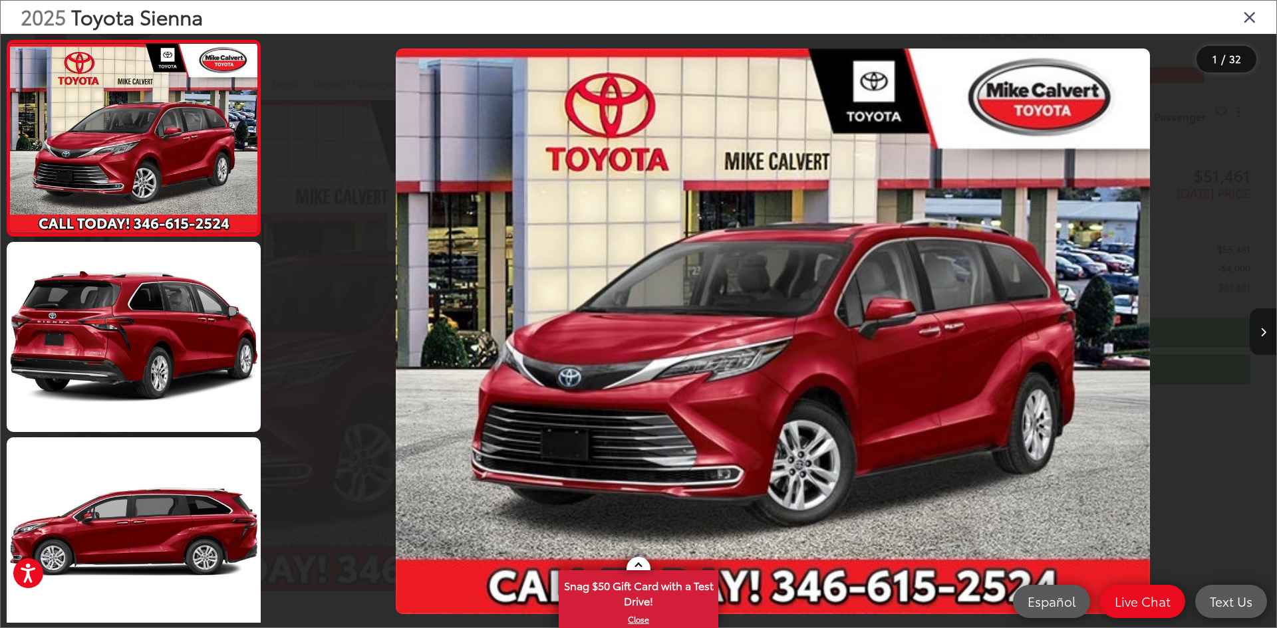
click at [1263, 338] on button "Next image" at bounding box center [1262, 332] width 27 height 47
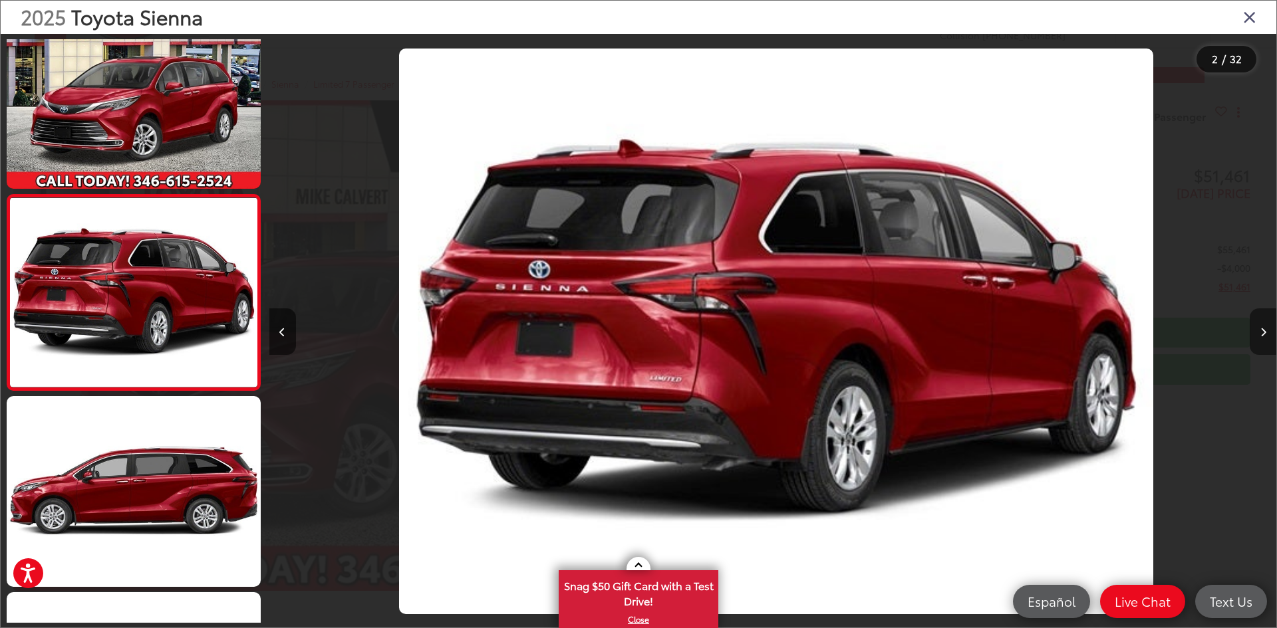
scroll to position [0, 1007]
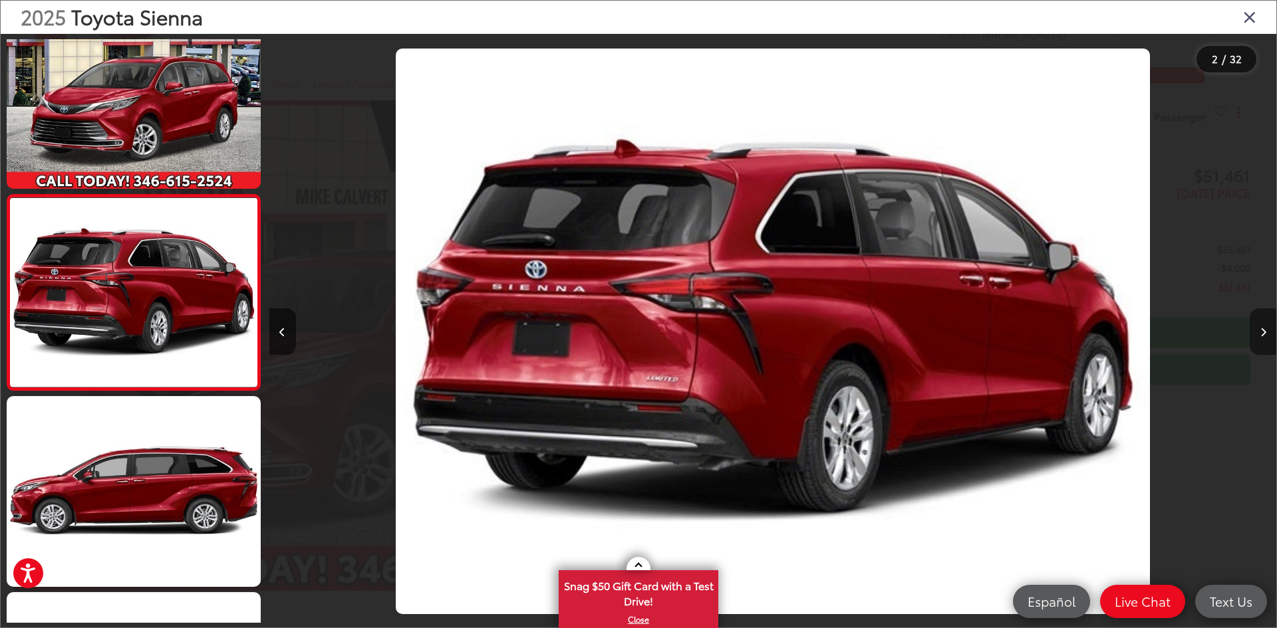
click at [1263, 338] on button "Next image" at bounding box center [1262, 332] width 27 height 47
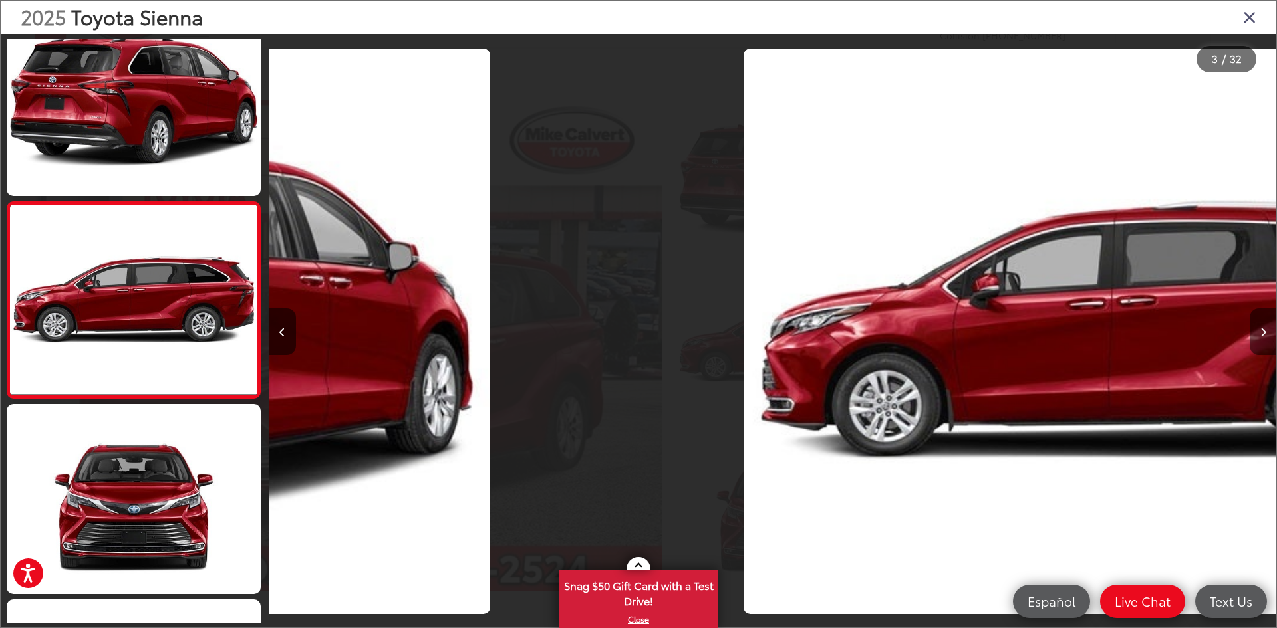
scroll to position [237, 0]
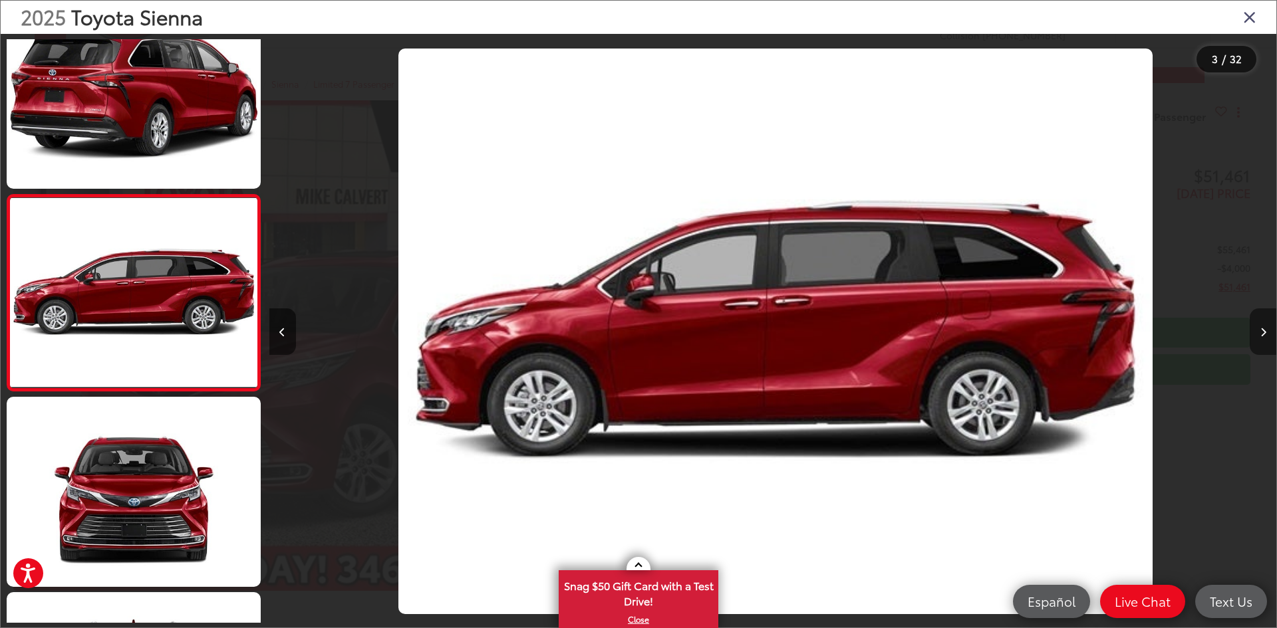
click at [1263, 338] on button "Next image" at bounding box center [1262, 332] width 27 height 47
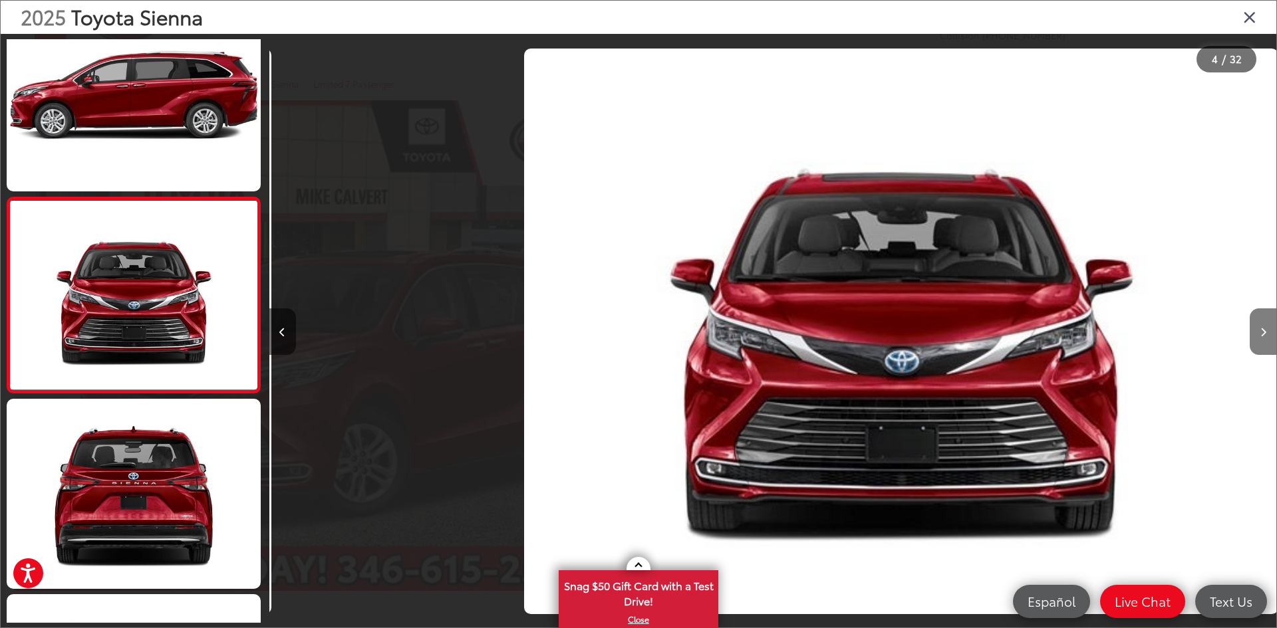
scroll to position [433, 0]
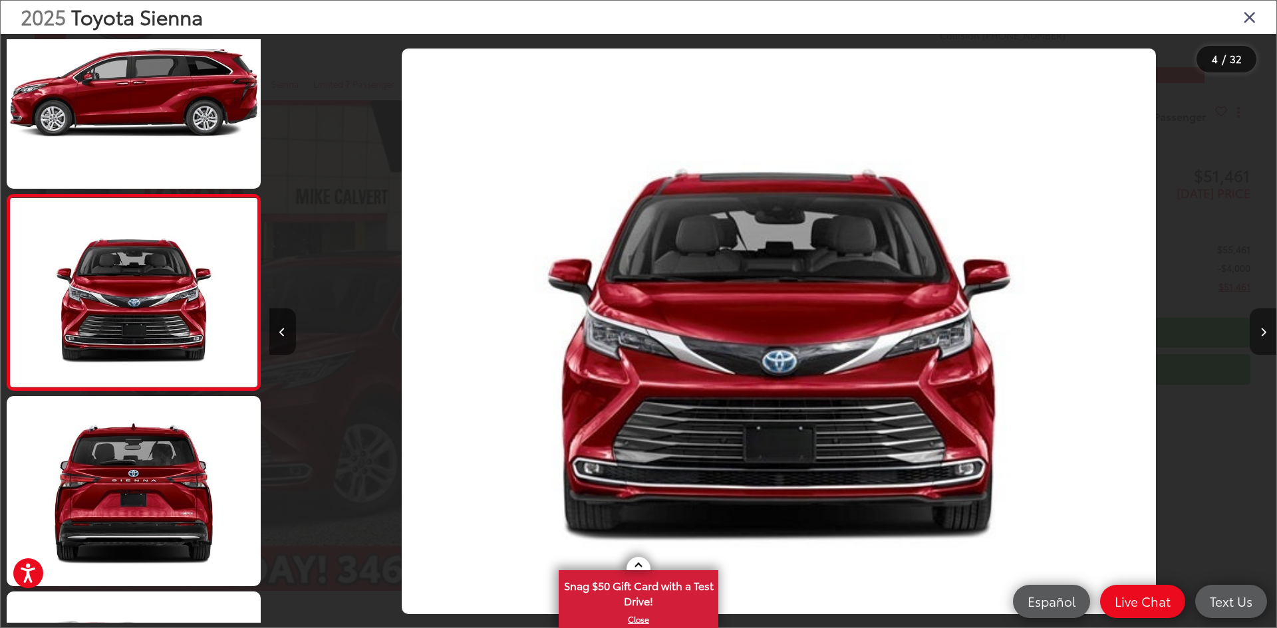
click at [1263, 338] on button "Next image" at bounding box center [1262, 332] width 27 height 47
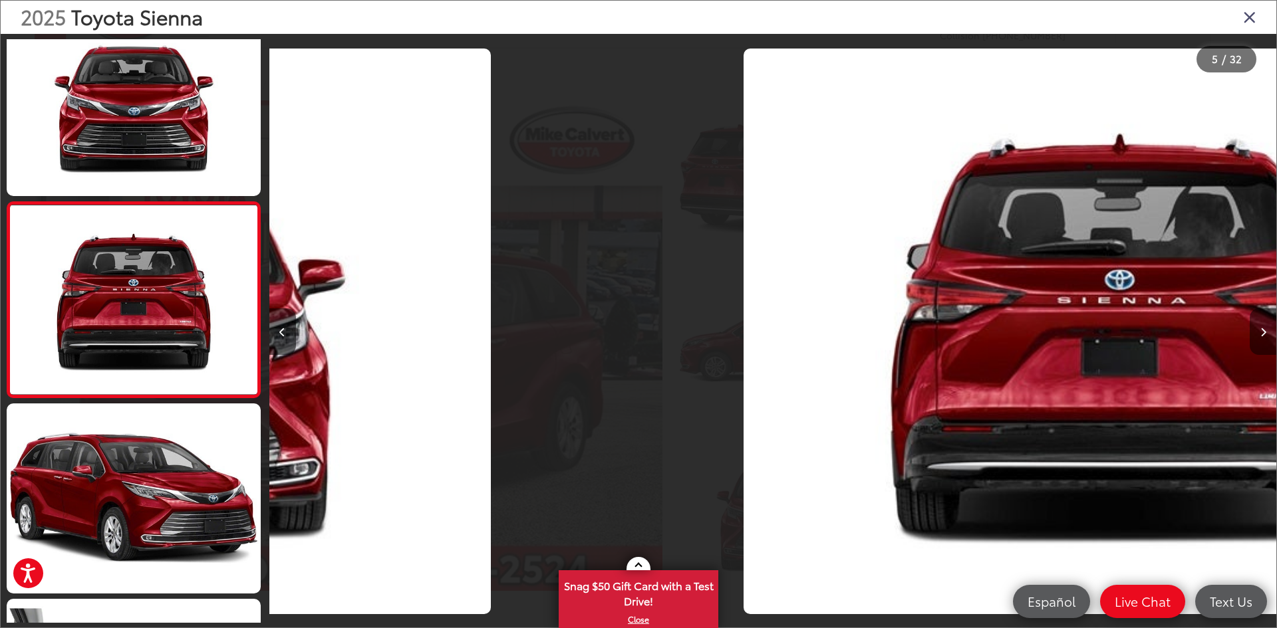
scroll to position [628, 0]
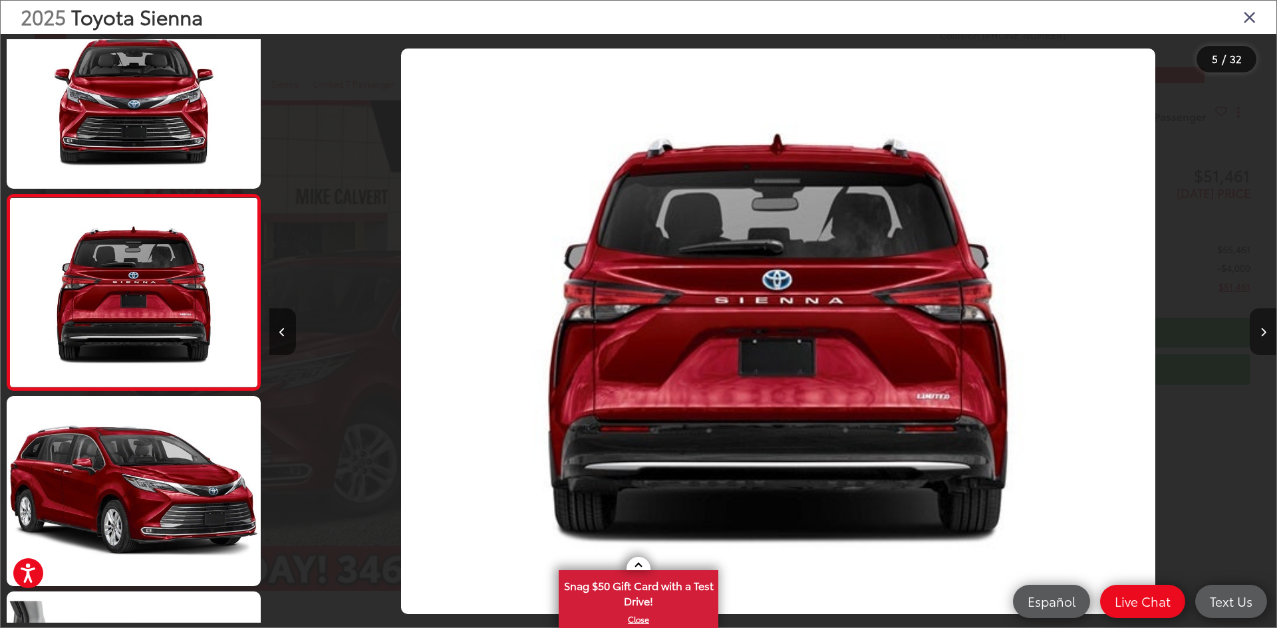
click at [1263, 338] on button "Next image" at bounding box center [1262, 332] width 27 height 47
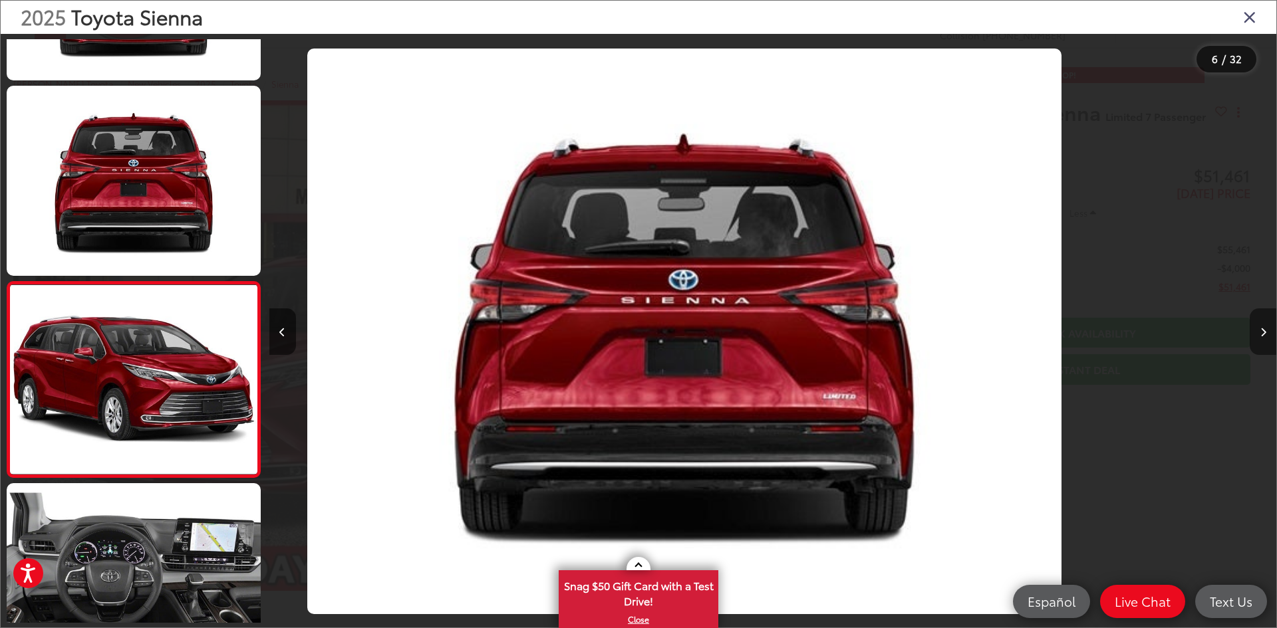
scroll to position [807, 0]
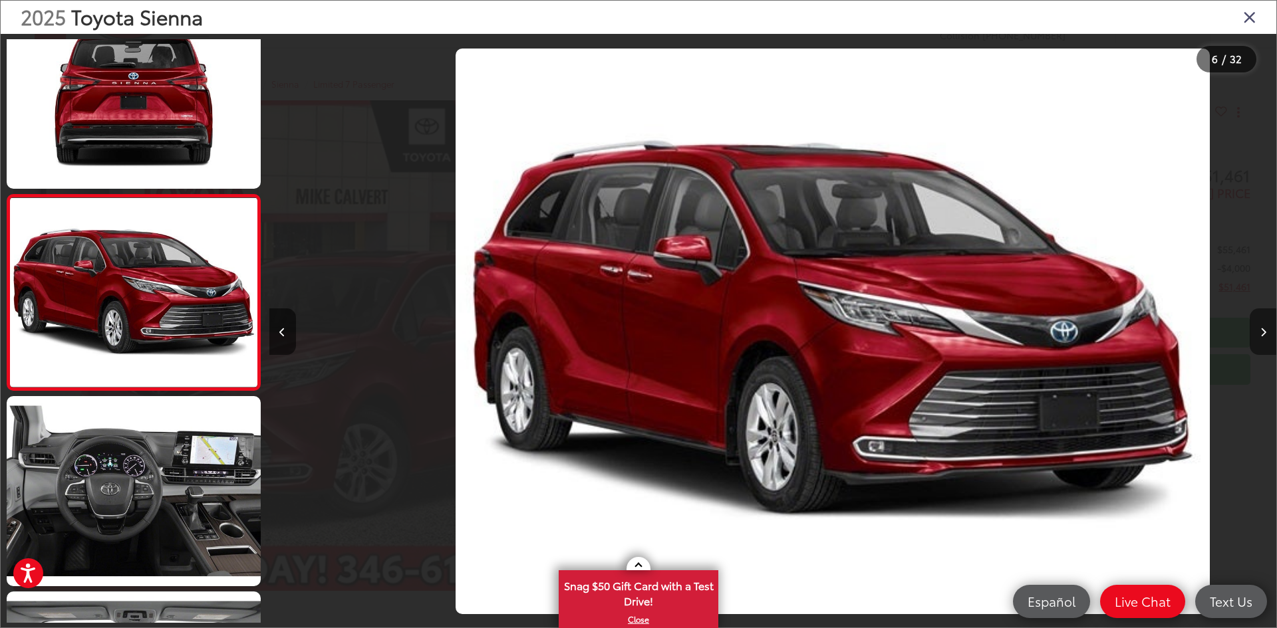
click at [1263, 338] on button "Next image" at bounding box center [1262, 332] width 27 height 47
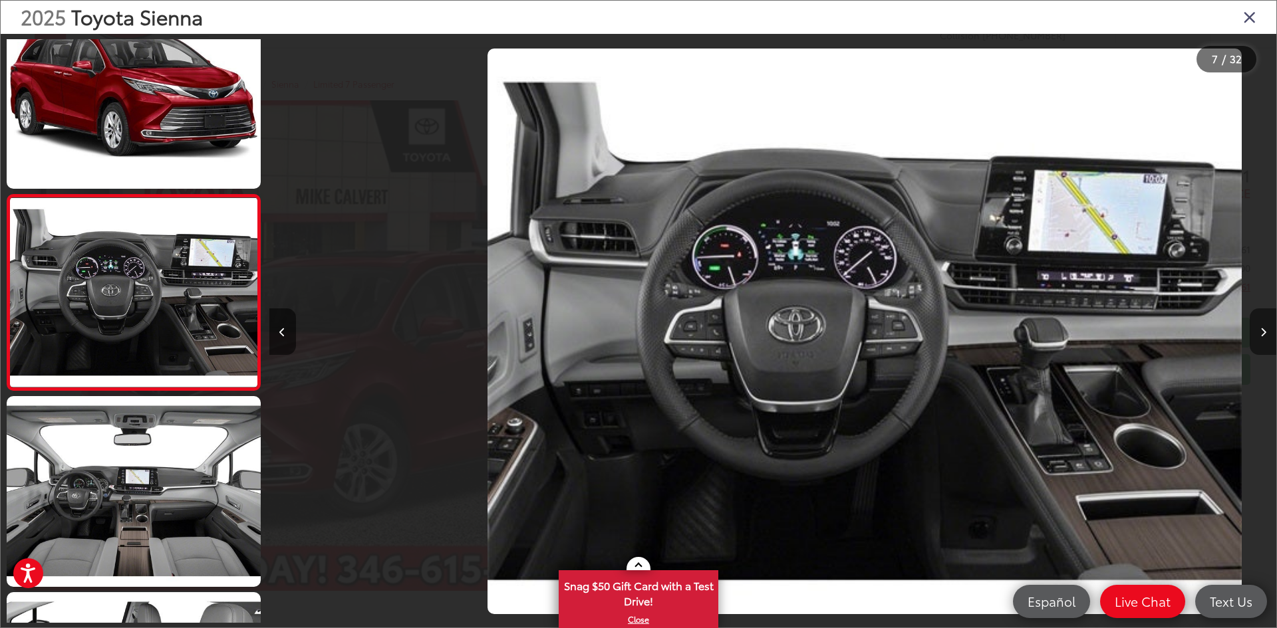
click at [1263, 338] on button "Next image" at bounding box center [1262, 332] width 27 height 47
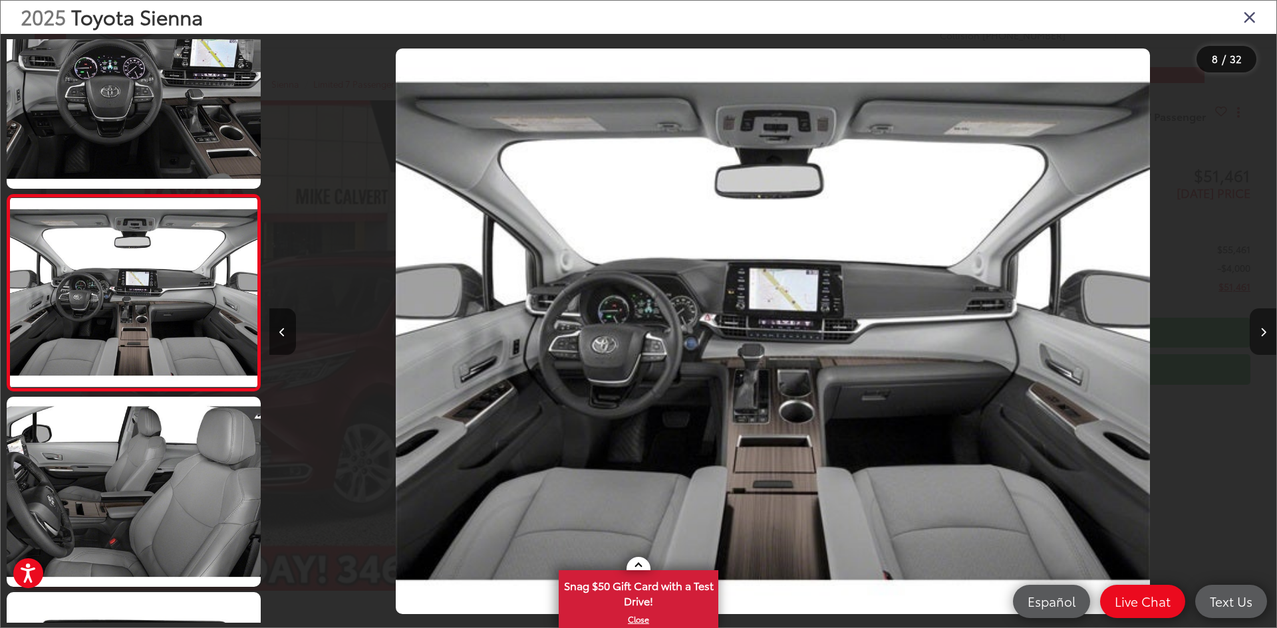
click at [1263, 338] on button "Next image" at bounding box center [1262, 332] width 27 height 47
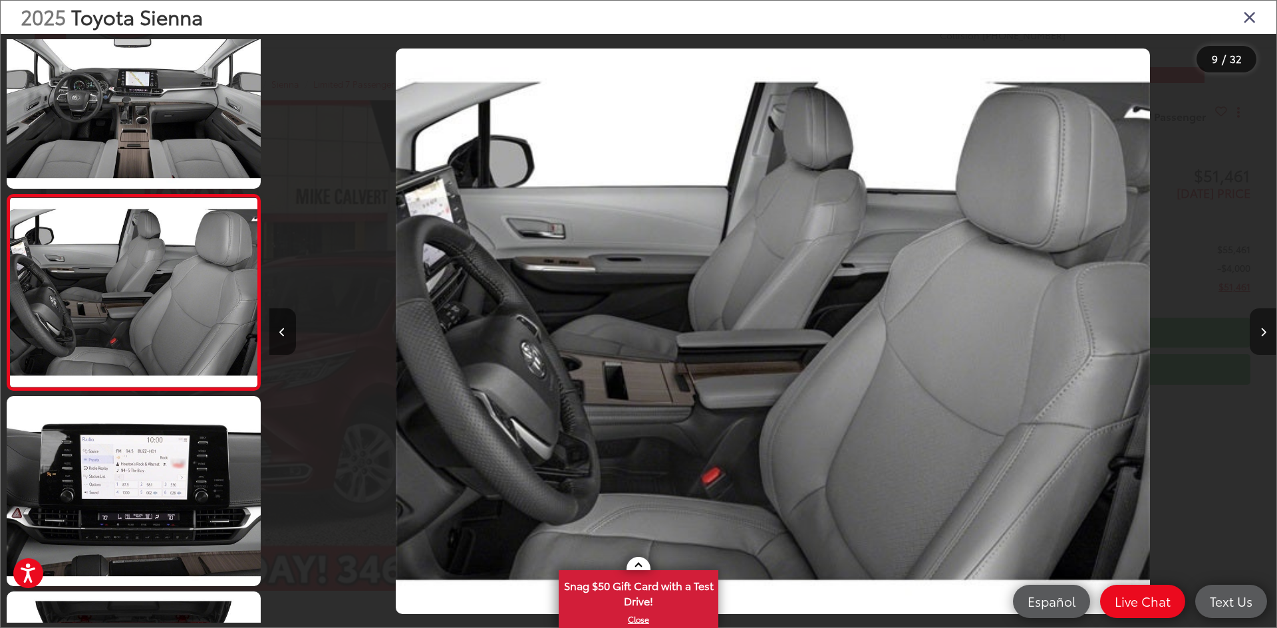
click at [1263, 338] on button "Next image" at bounding box center [1262, 332] width 27 height 47
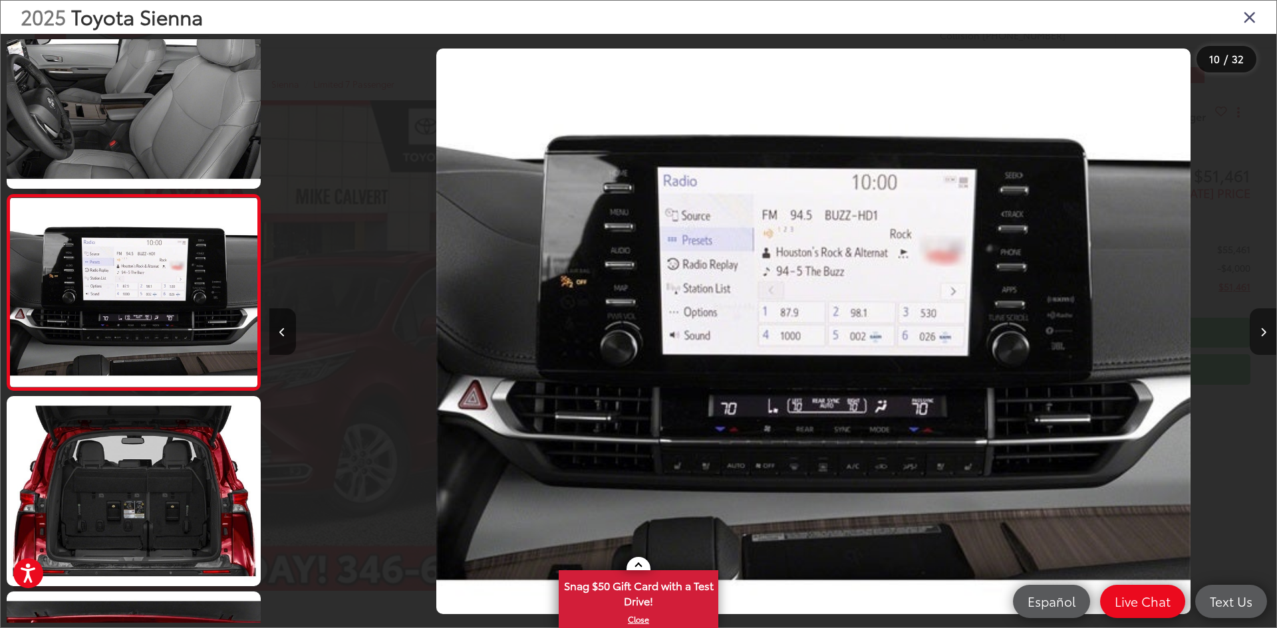
click at [1263, 338] on button "Next image" at bounding box center [1262, 332] width 27 height 47
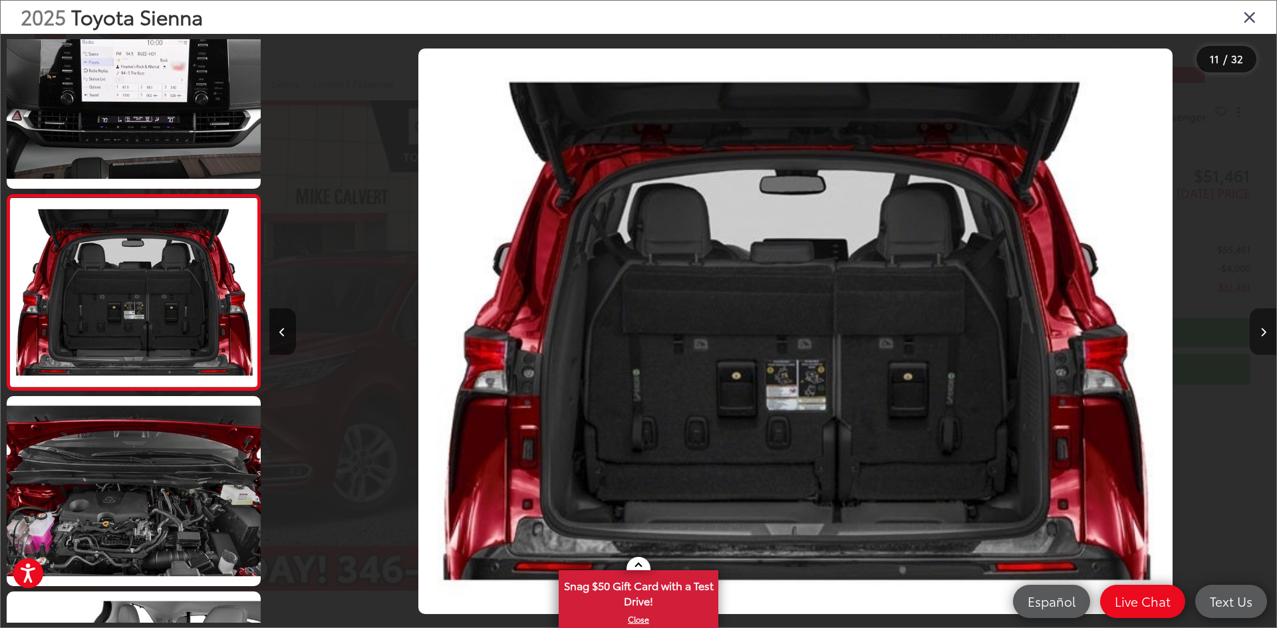
click at [1263, 338] on button "Next image" at bounding box center [1262, 332] width 27 height 47
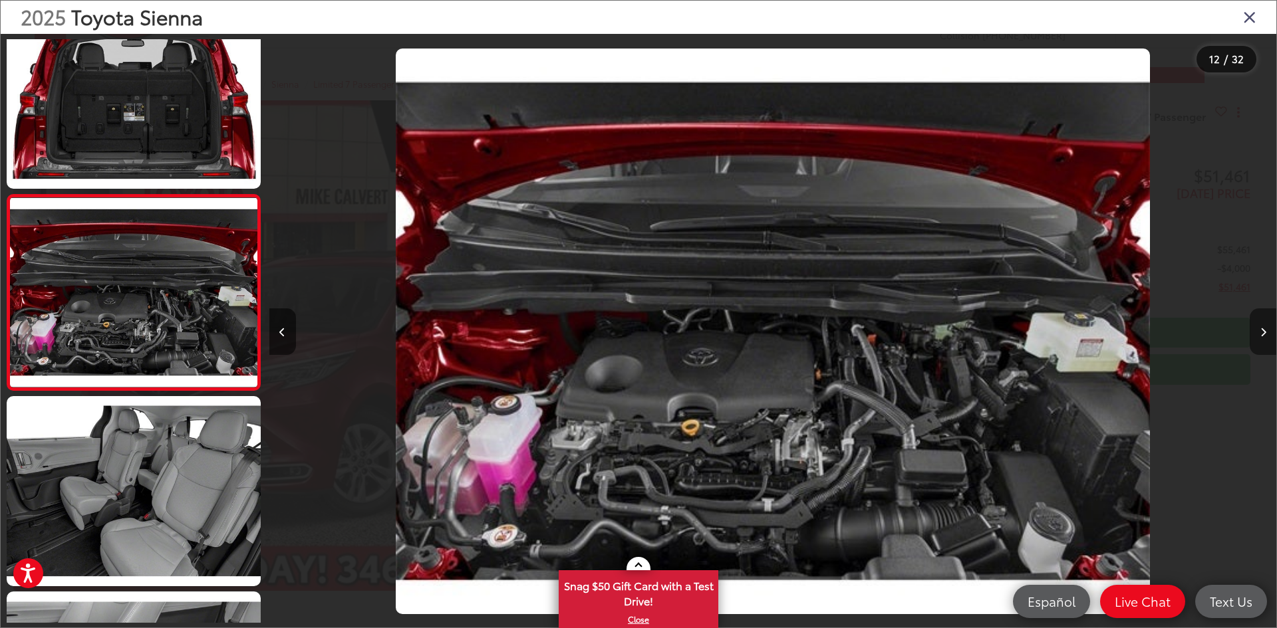
click at [1263, 338] on button "Next image" at bounding box center [1262, 332] width 27 height 47
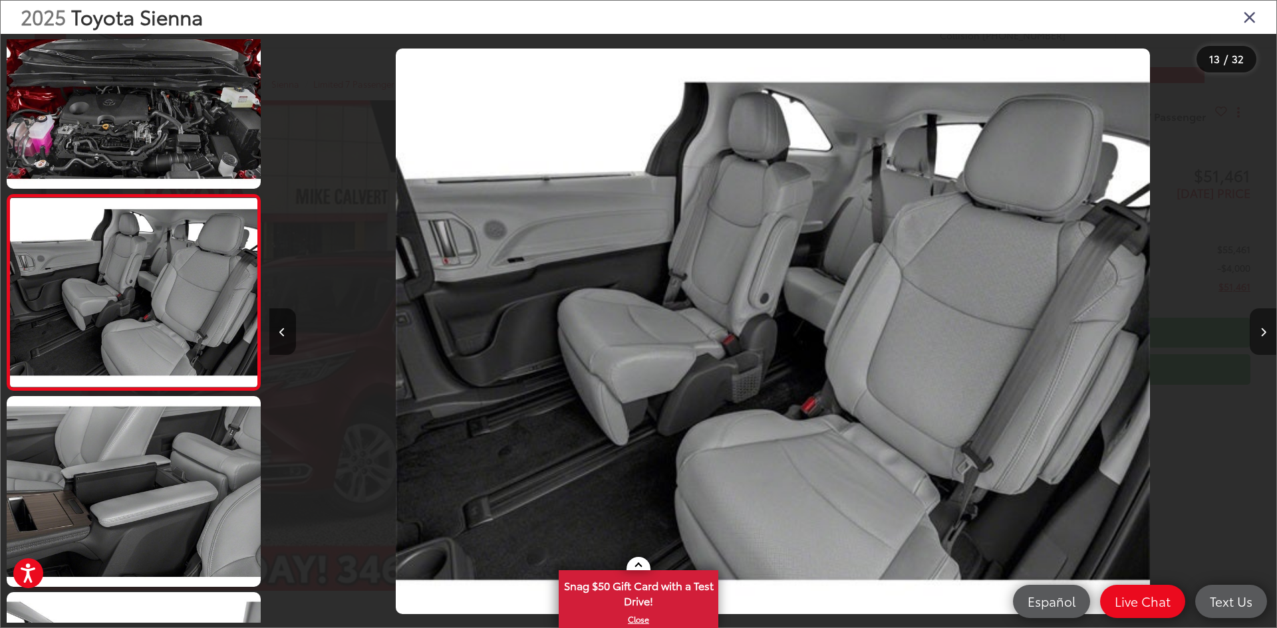
click at [1263, 338] on button "Next image" at bounding box center [1262, 332] width 27 height 47
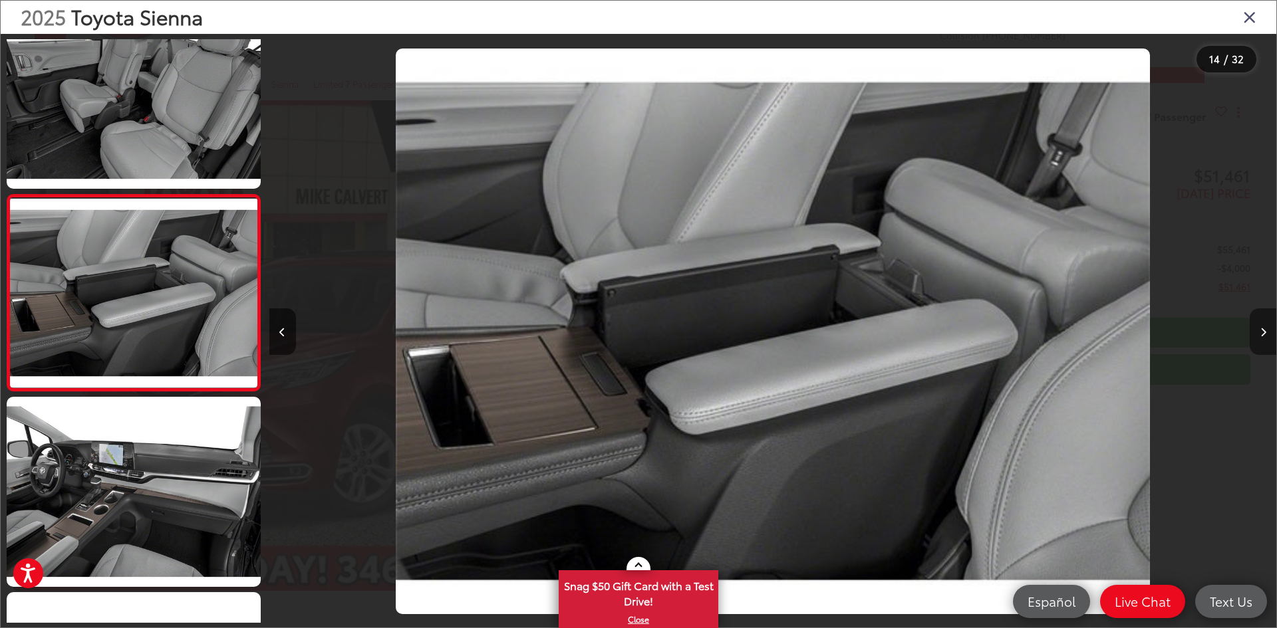
click at [1263, 338] on button "Next image" at bounding box center [1262, 332] width 27 height 47
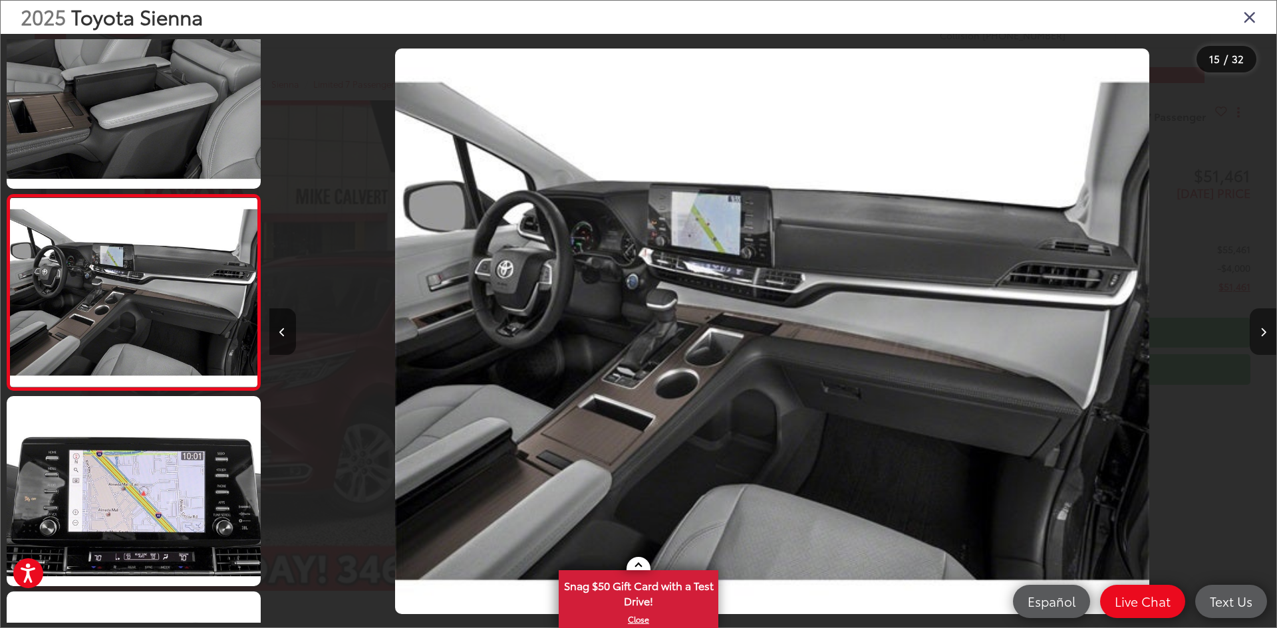
click at [1263, 338] on button "Next image" at bounding box center [1262, 332] width 27 height 47
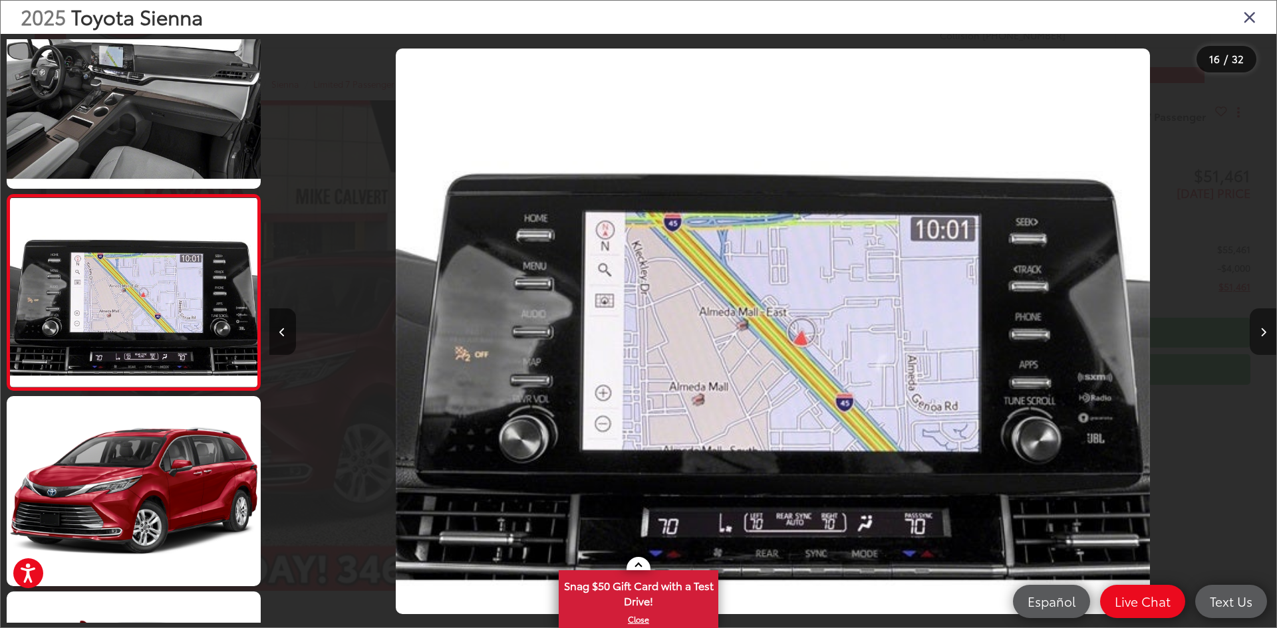
click at [1263, 338] on button "Next image" at bounding box center [1262, 332] width 27 height 47
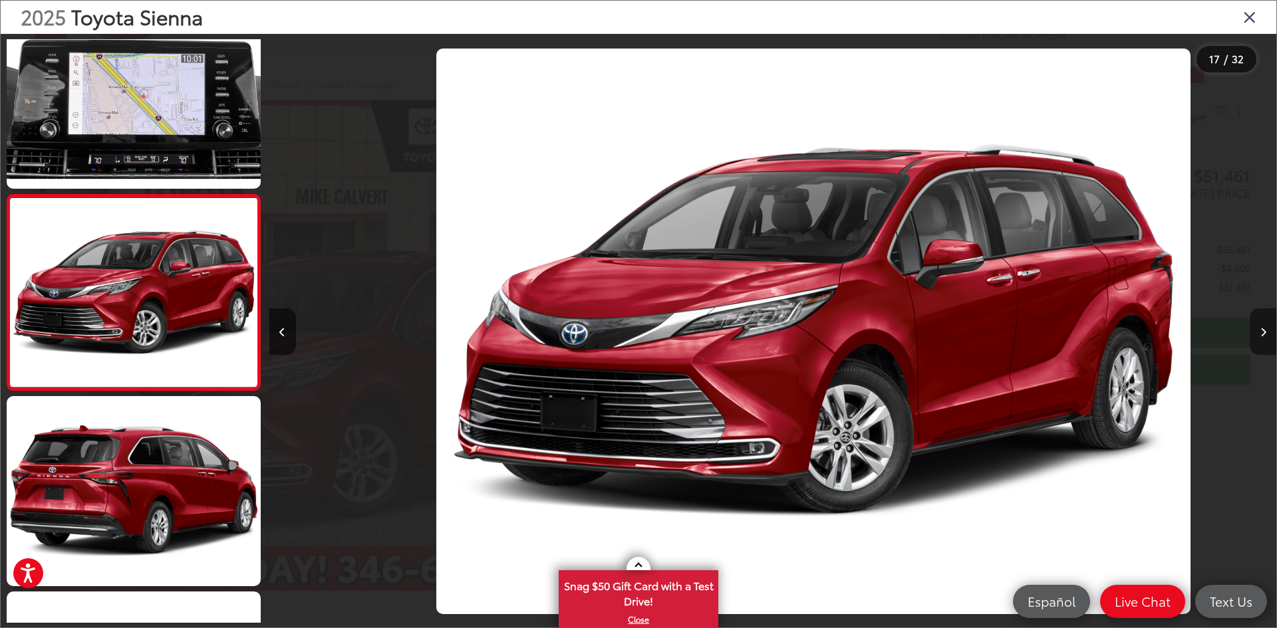
click at [1263, 338] on button "Next image" at bounding box center [1262, 332] width 27 height 47
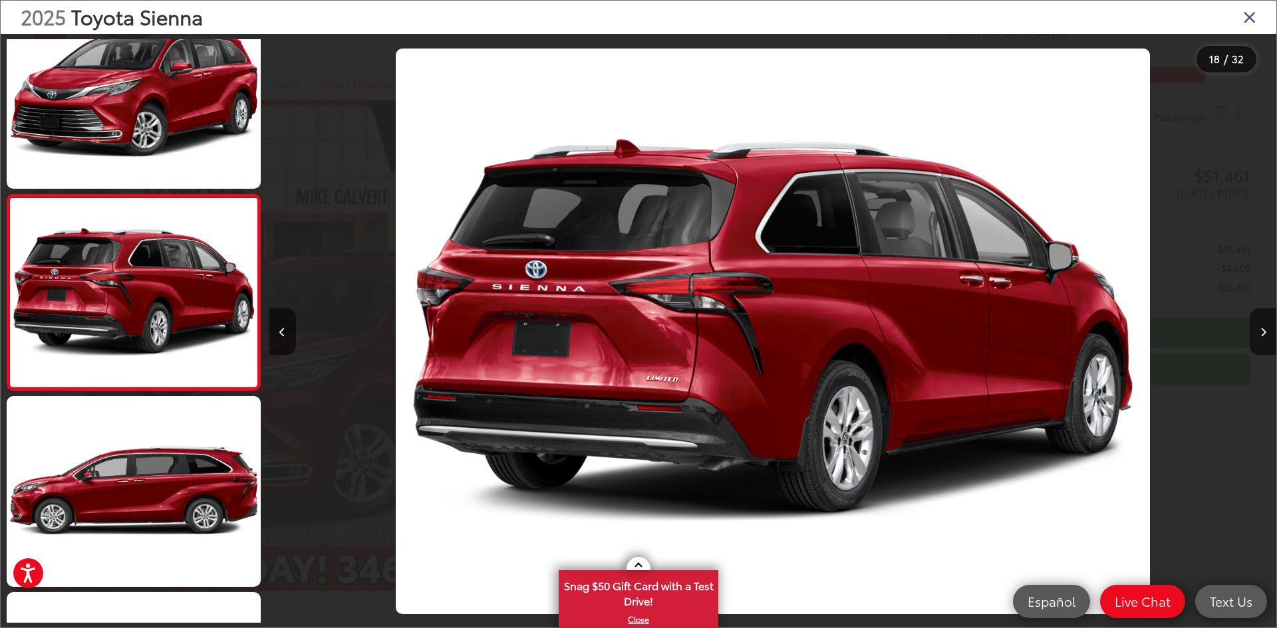
click at [1251, 13] on icon "Close gallery" at bounding box center [1249, 16] width 13 height 17
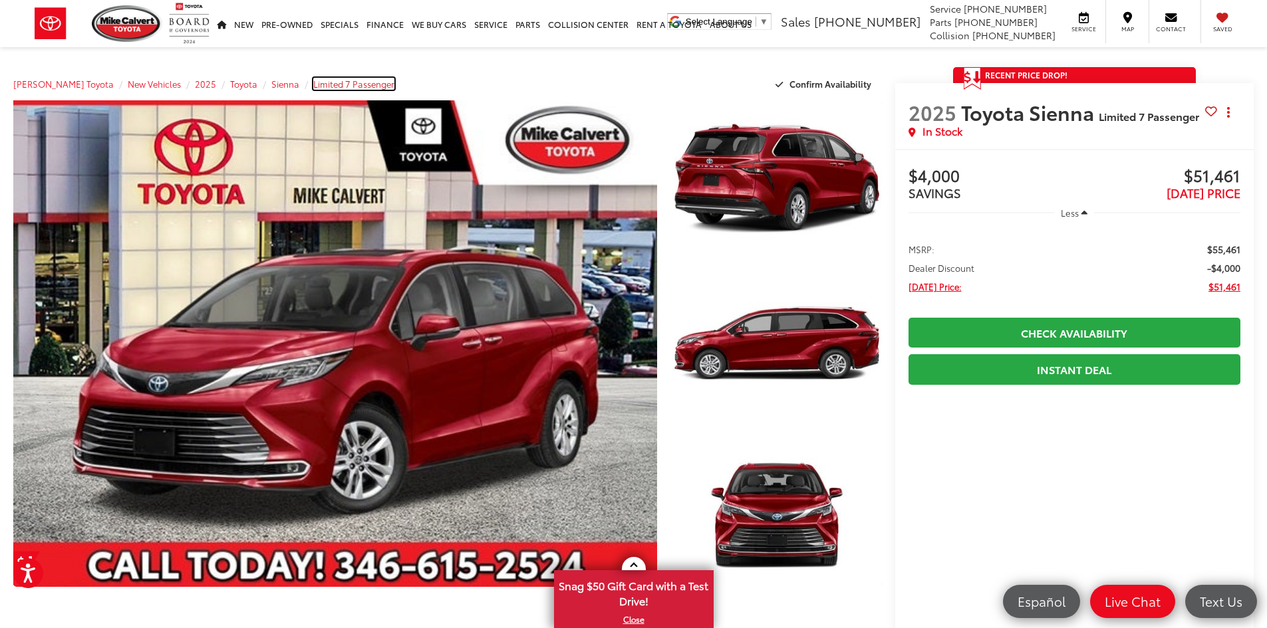
click at [330, 83] on span "Limited 7 Passenger" at bounding box center [353, 84] width 81 height 12
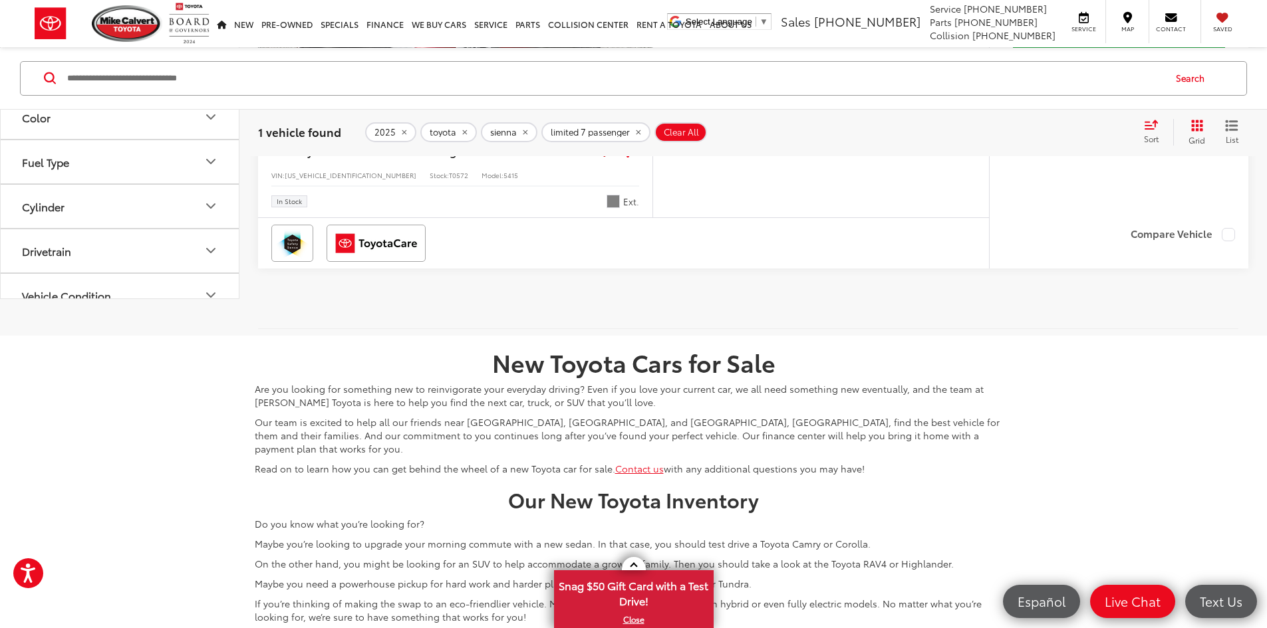
scroll to position [332, 0]
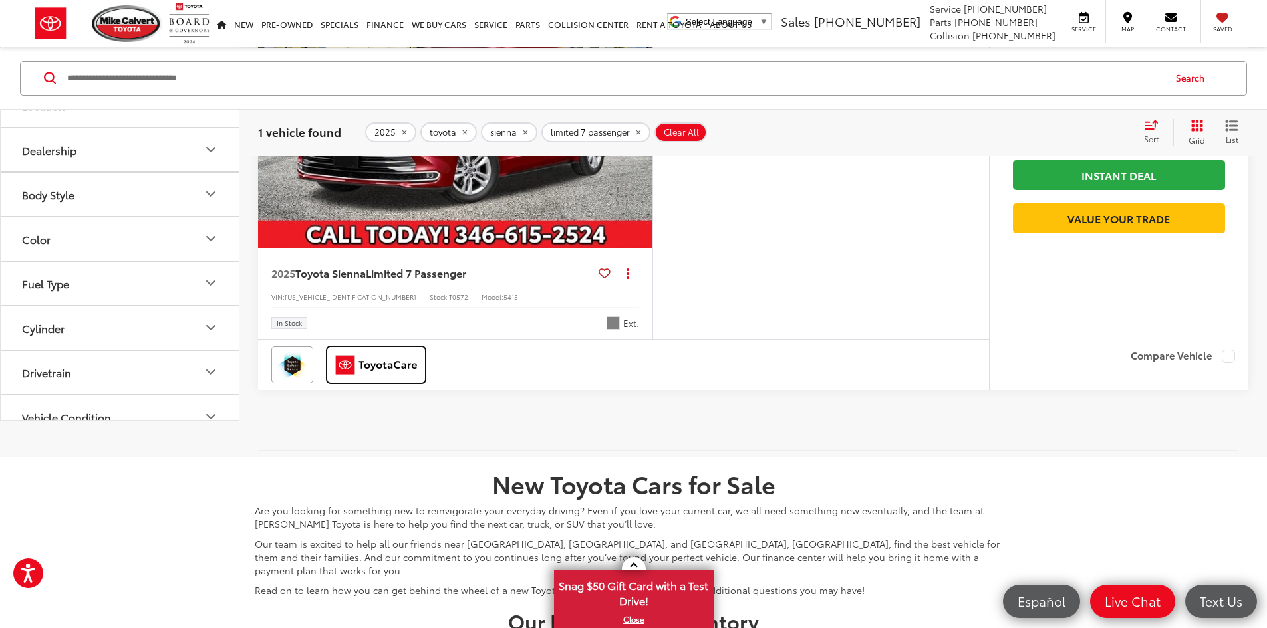
click at [364, 381] on img at bounding box center [376, 365] width 94 height 32
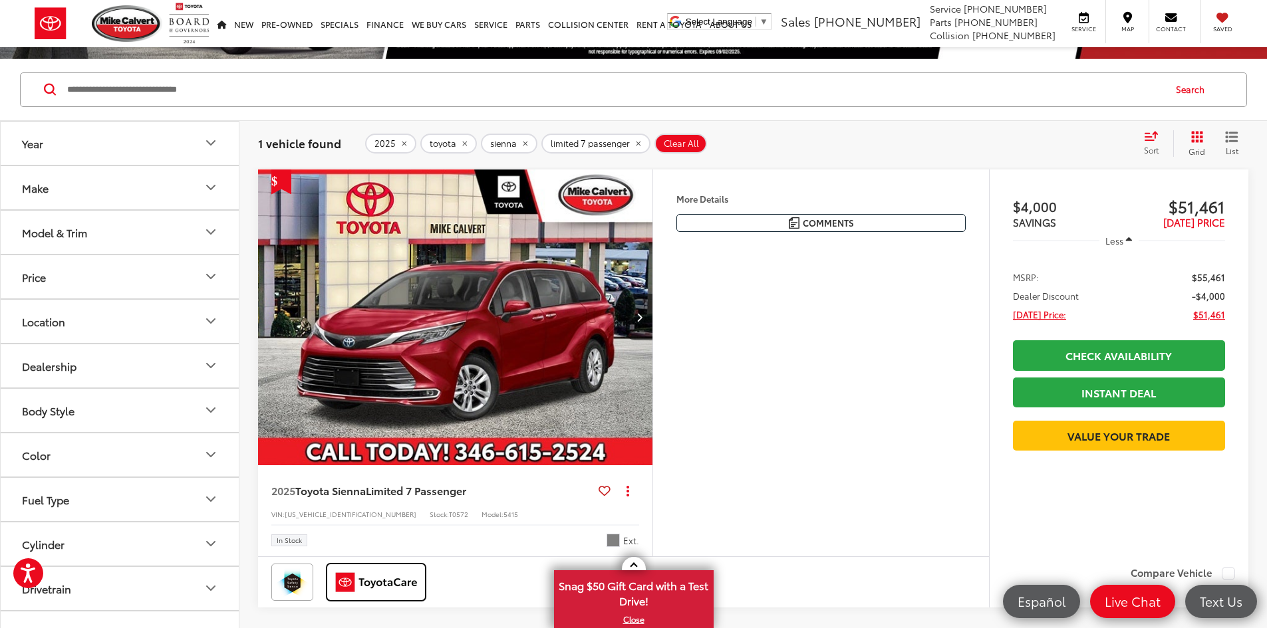
scroll to position [0, 0]
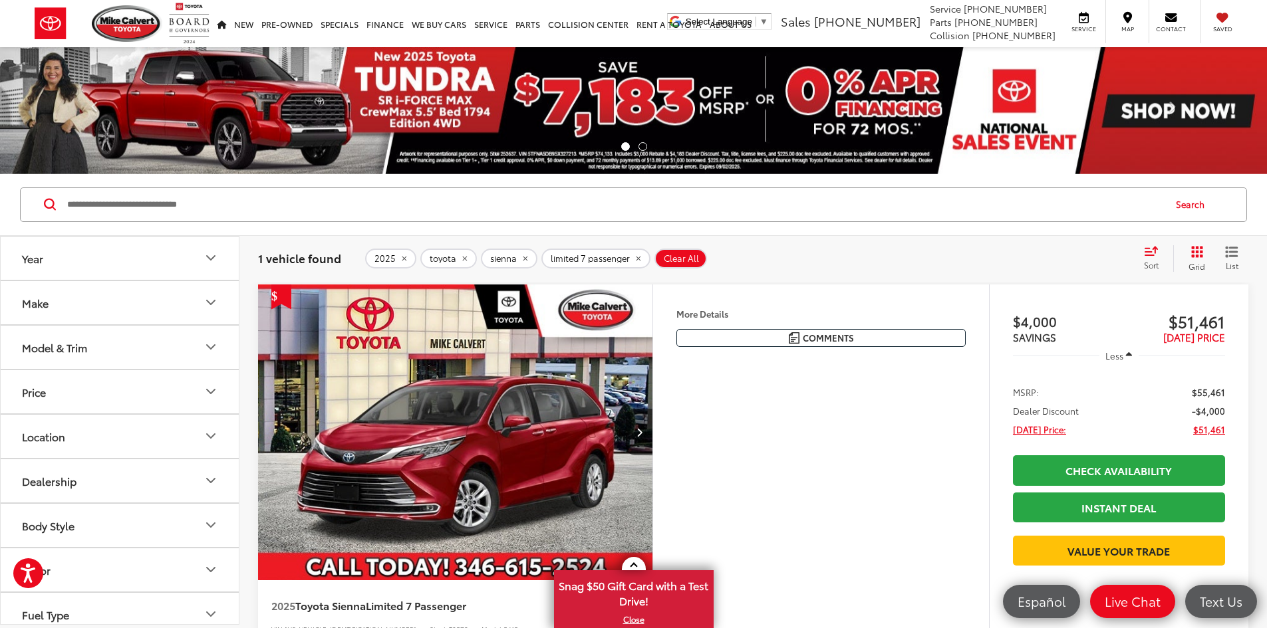
click at [622, 449] on img "2025 Toyota Sienna Limited 7 Passenger 0" at bounding box center [455, 433] width 396 height 297
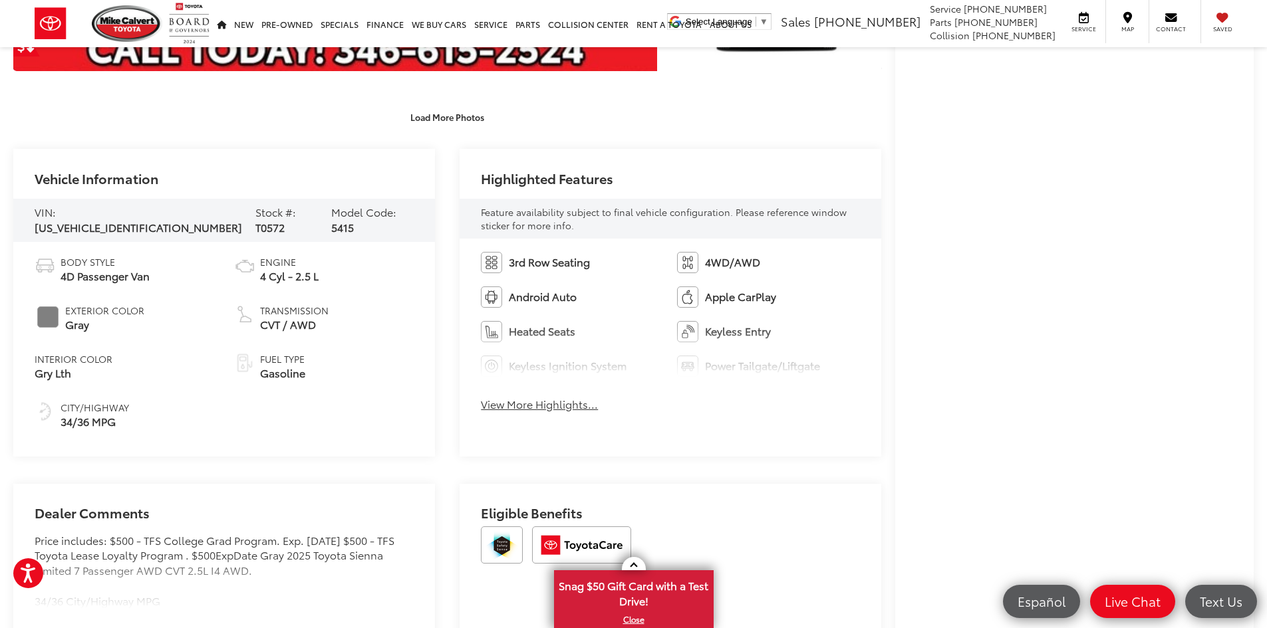
scroll to position [528, 0]
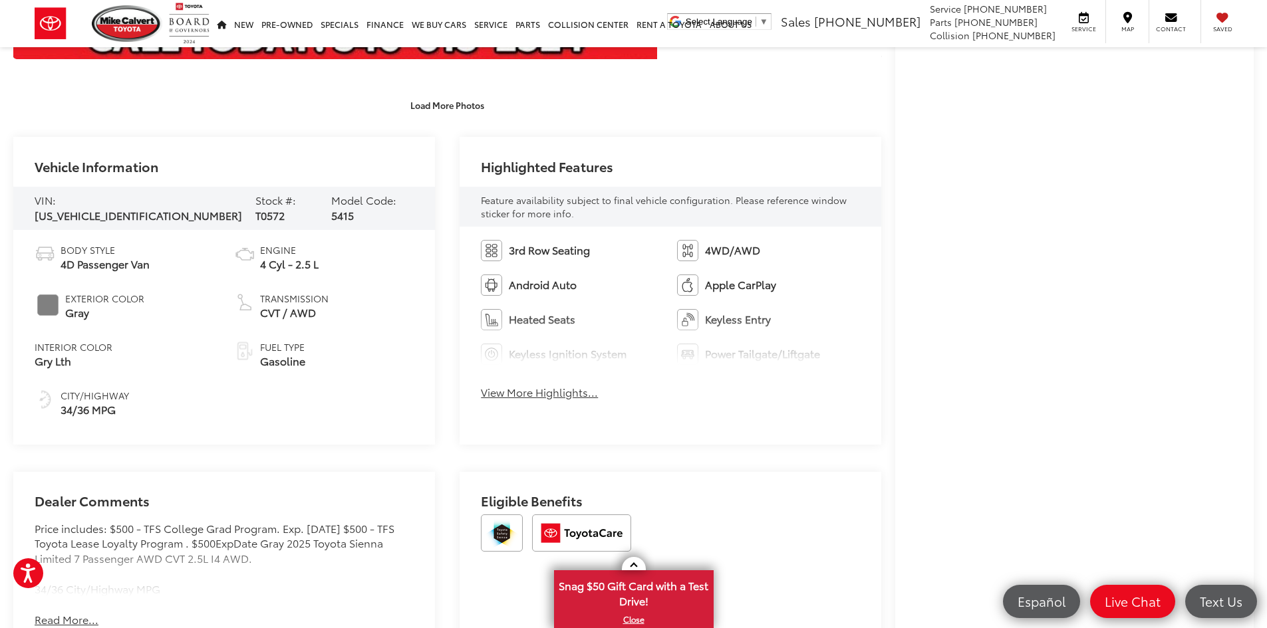
click at [526, 393] on button "View More Highlights..." at bounding box center [539, 392] width 117 height 15
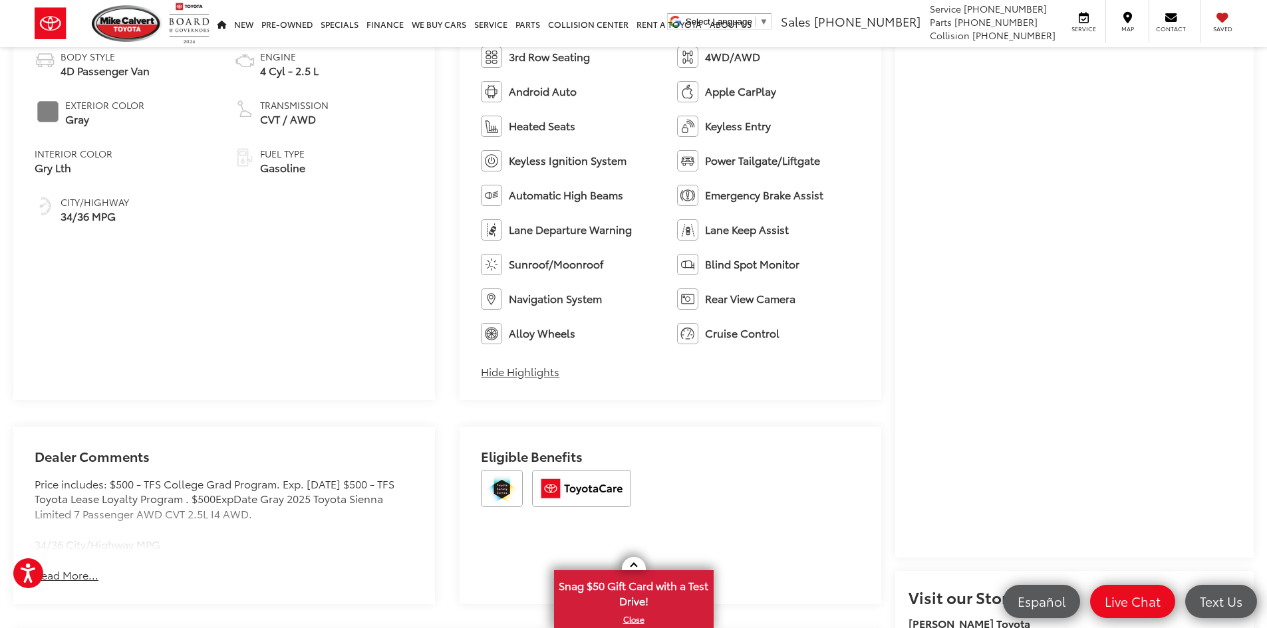
scroll to position [727, 0]
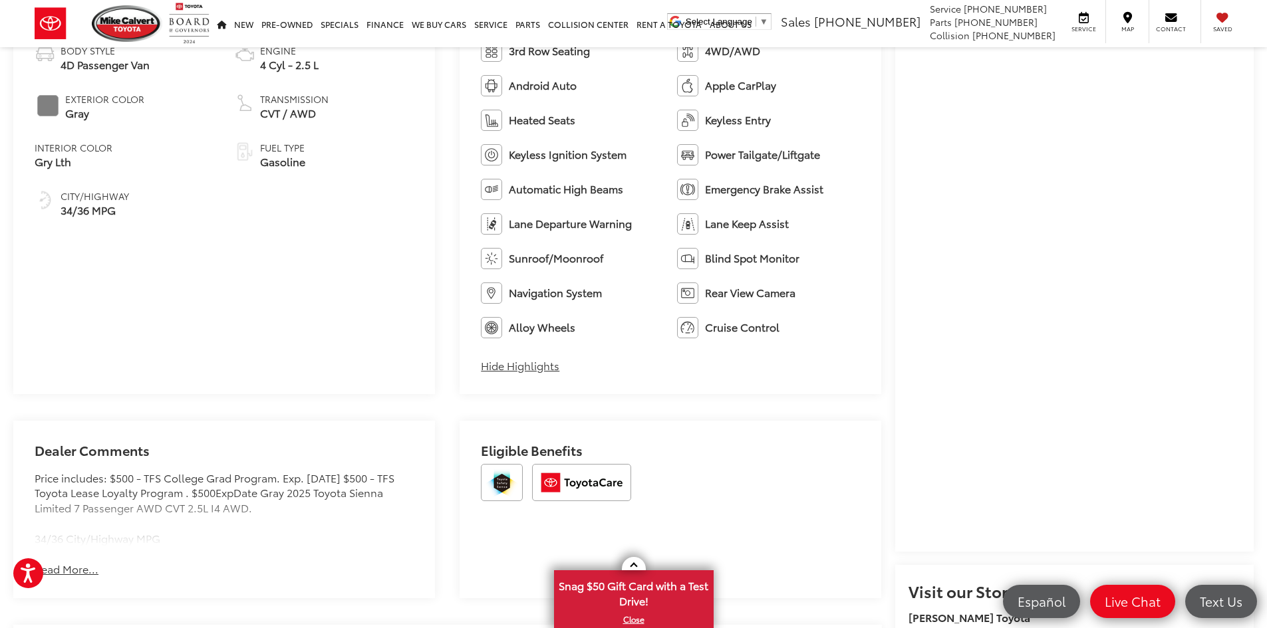
click at [536, 370] on button "Hide Highlights" at bounding box center [520, 365] width 78 height 15
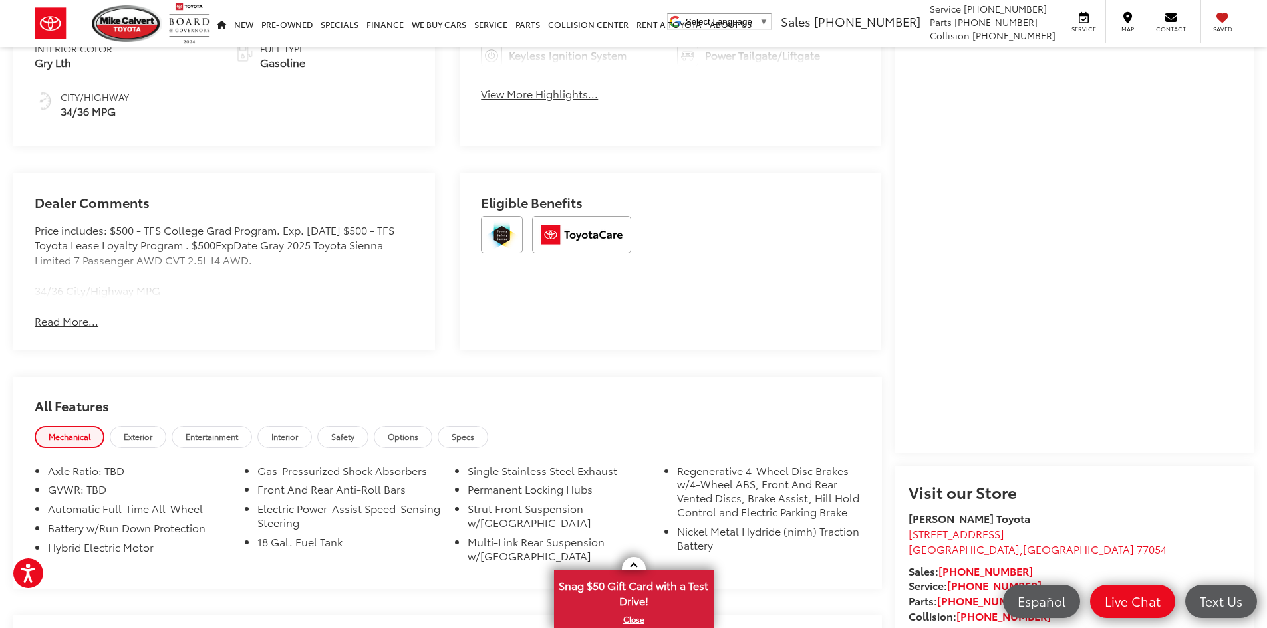
scroll to position [993, 0]
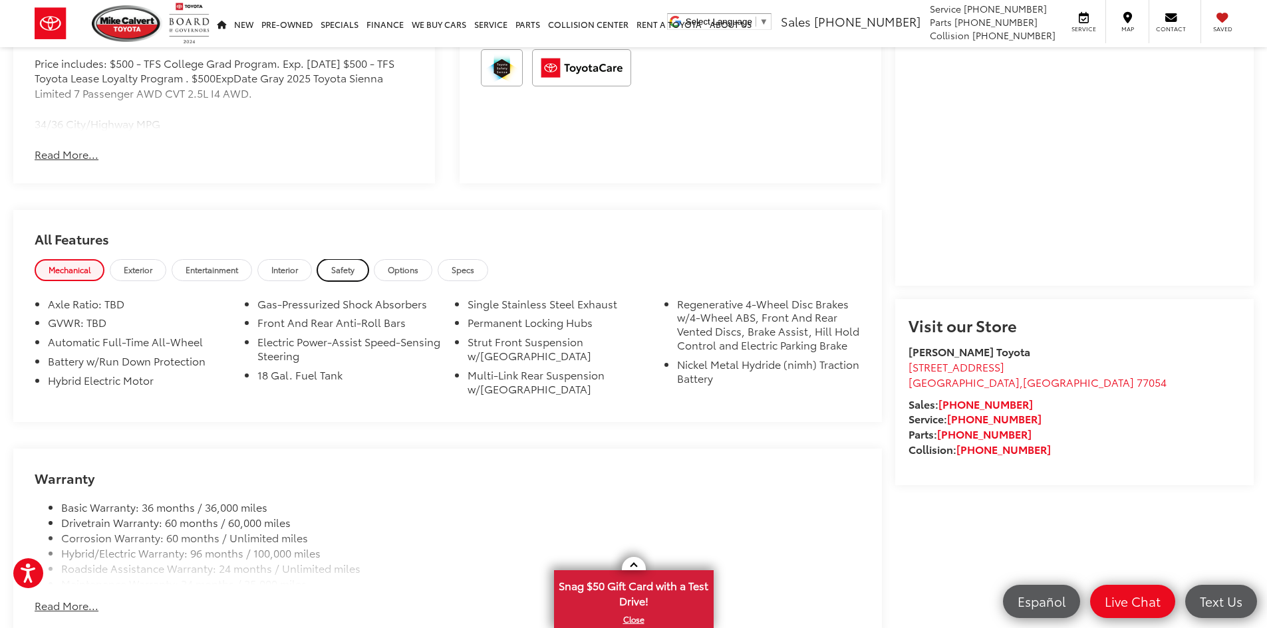
click at [357, 273] on link "Safety" at bounding box center [342, 270] width 51 height 22
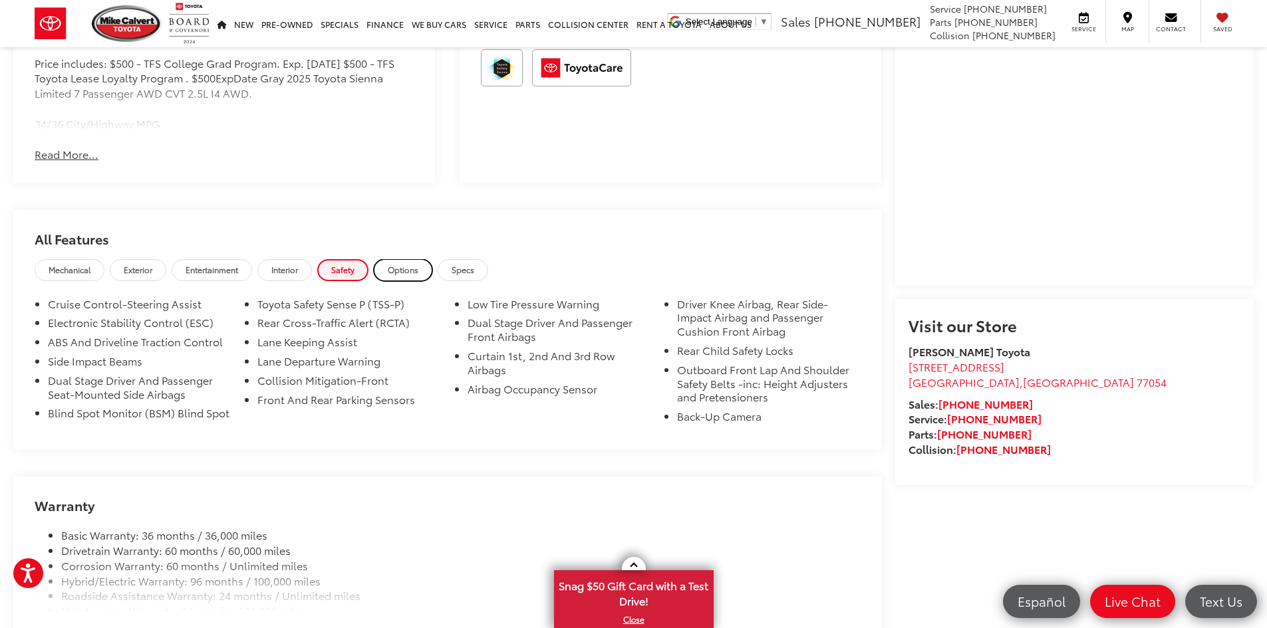
click at [428, 275] on link "Options" at bounding box center [403, 270] width 59 height 22
